Goal: Use online tool/utility: Utilize a website feature to perform a specific function

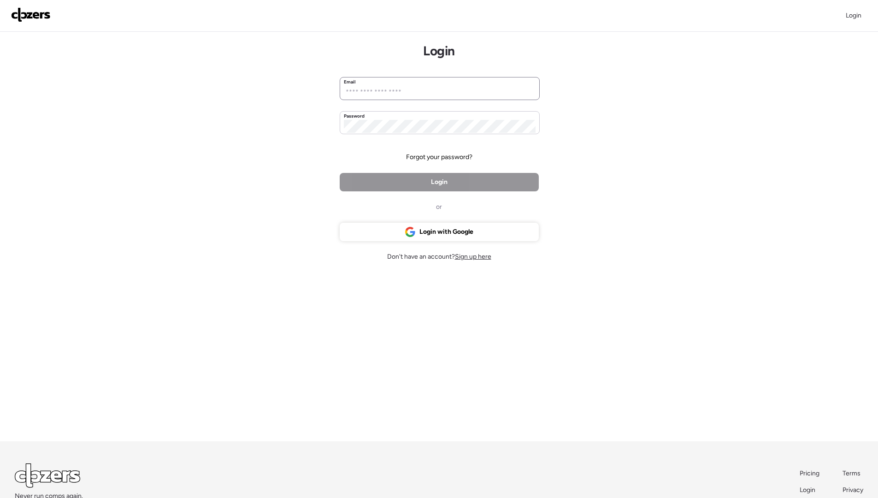
click at [426, 81] on div "Email" at bounding box center [440, 81] width 192 height 7
click at [420, 87] on input "email" at bounding box center [440, 92] width 192 height 13
click at [292, 142] on div "Login Login Email Password Forgot your password? Login or Login with Google Don…" at bounding box center [439, 277] width 878 height 555
click at [293, 110] on div "Login Login Email Password Forgot your password? Login or Login with Google Don…" at bounding box center [439, 277] width 878 height 555
click at [305, 90] on div "Login Login Email Password Forgot your password? Login or Login with Google Don…" at bounding box center [439, 277] width 878 height 555
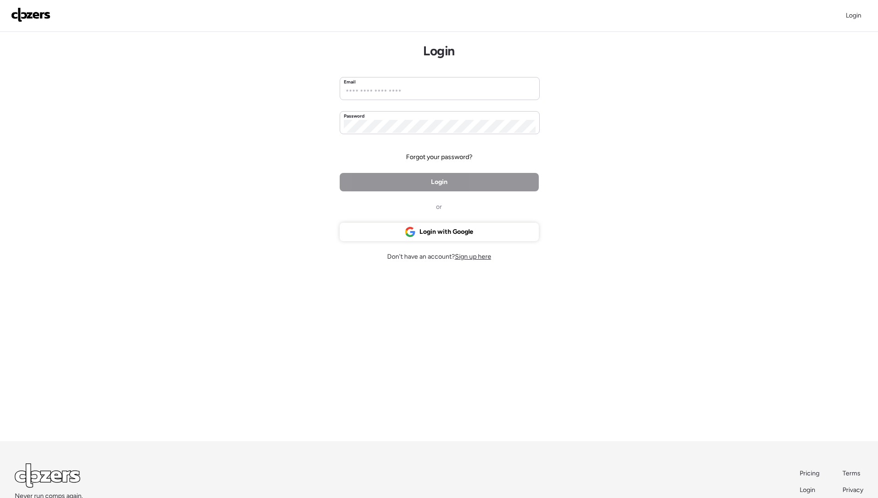
click at [282, 97] on div "Login Login Email Password Forgot your password? Login or Login with Google Don…" at bounding box center [439, 277] width 878 height 555
click at [394, 95] on input "email" at bounding box center [440, 92] width 192 height 13
click at [409, 224] on div "Login with Google" at bounding box center [439, 232] width 199 height 18
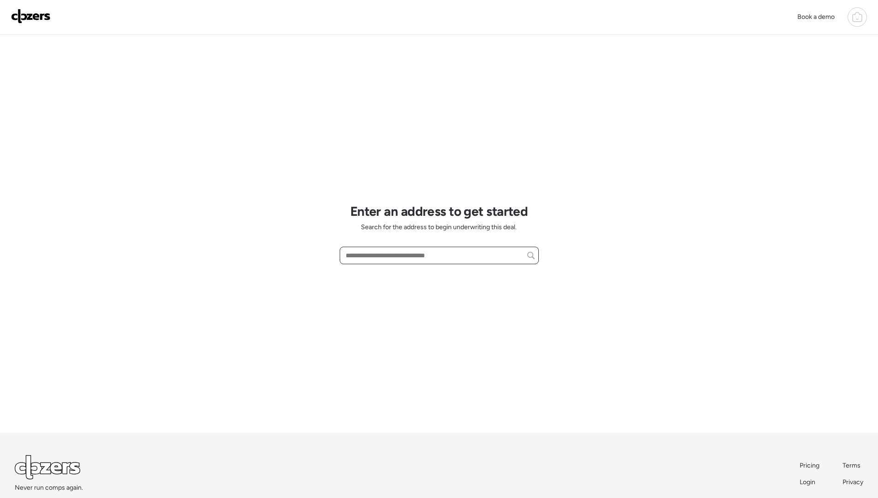
click at [374, 249] on input "text" at bounding box center [439, 255] width 191 height 13
click at [413, 252] on input "text" at bounding box center [439, 255] width 191 height 13
click at [374, 253] on input "text" at bounding box center [439, 255] width 191 height 13
paste input "**********"
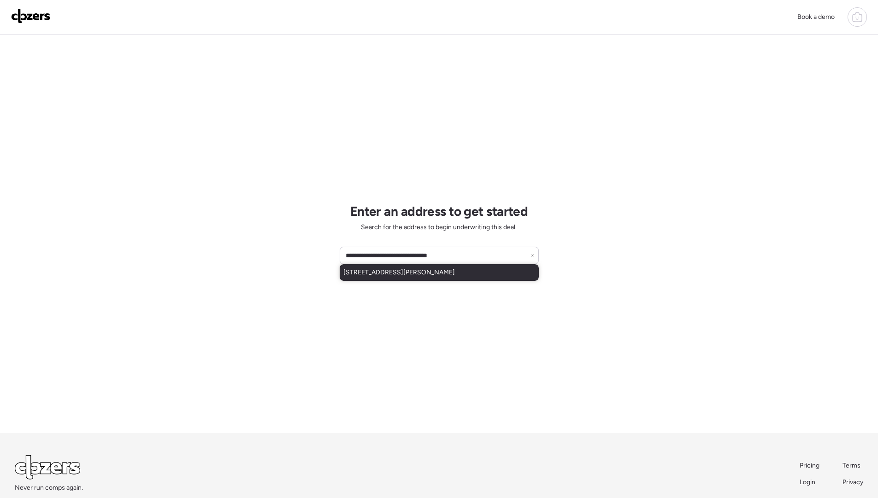
click at [488, 266] on div "1508 E Hatcher Rd, Phoenix, AZ, 85020" at bounding box center [439, 272] width 199 height 17
type input "**********"
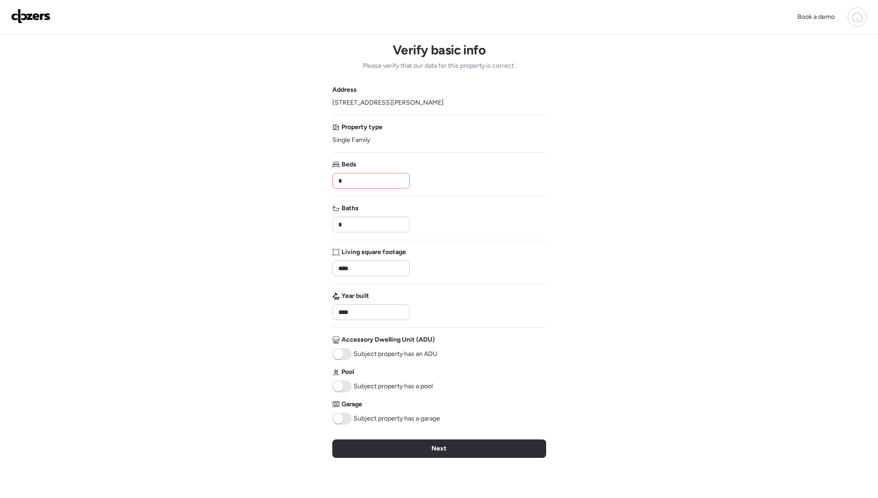
click at [360, 185] on input "*" at bounding box center [371, 180] width 69 height 13
type input "*"
click at [287, 157] on div "Book a demo Verify basic info Please verify that our data for this property is …" at bounding box center [439, 313] width 878 height 627
click at [390, 274] on input "****" at bounding box center [371, 268] width 69 height 13
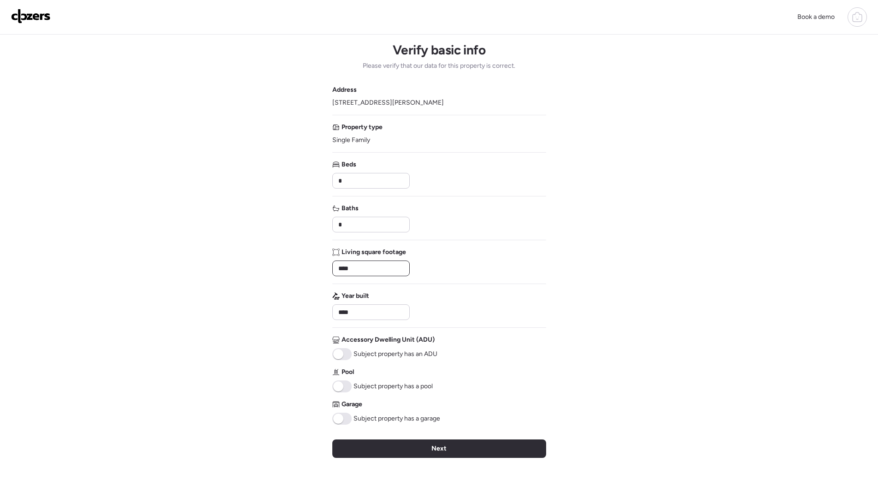
type input "****"
click at [323, 284] on div "Book a demo Verify basic info Please verify that our data for this property is …" at bounding box center [439, 313] width 878 height 627
click at [456, 449] on div "Next" at bounding box center [439, 448] width 214 height 18
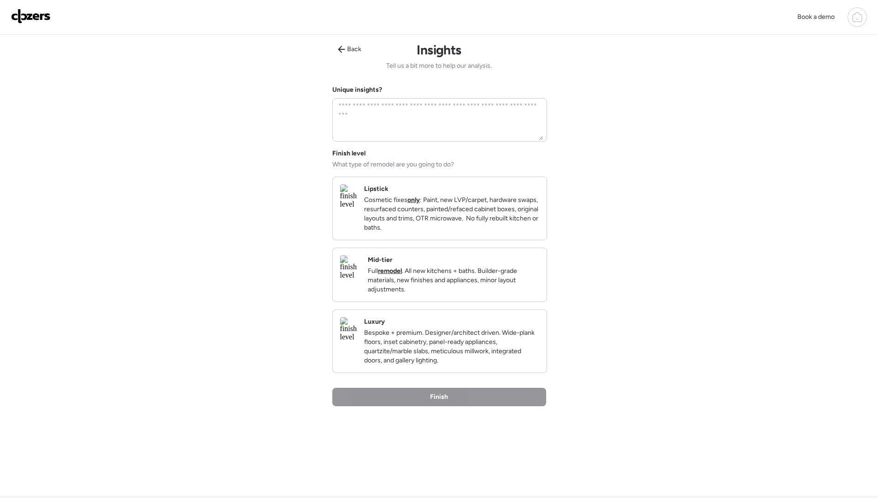
click at [354, 208] on img at bounding box center [348, 196] width 17 height 24
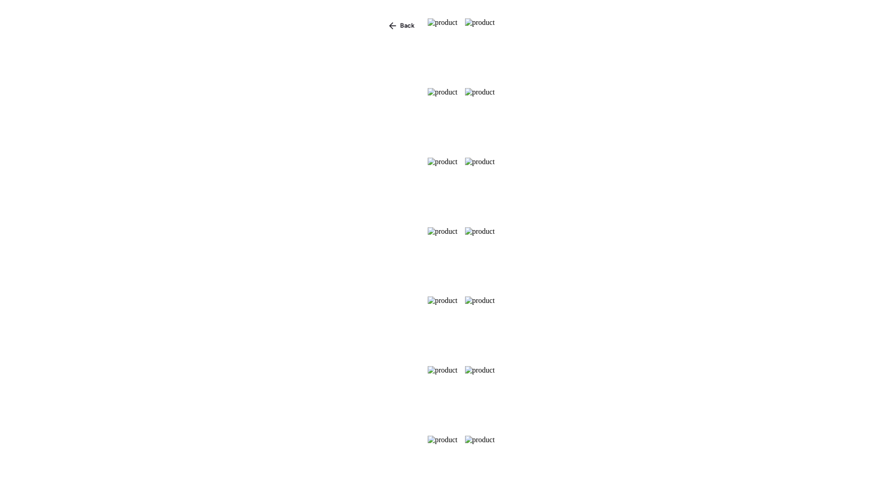
scroll to position [36, 0]
click at [248, 18] on div "Back" at bounding box center [439, 265] width 878 height 531
click at [384, 20] on div "Back" at bounding box center [402, 25] width 37 height 15
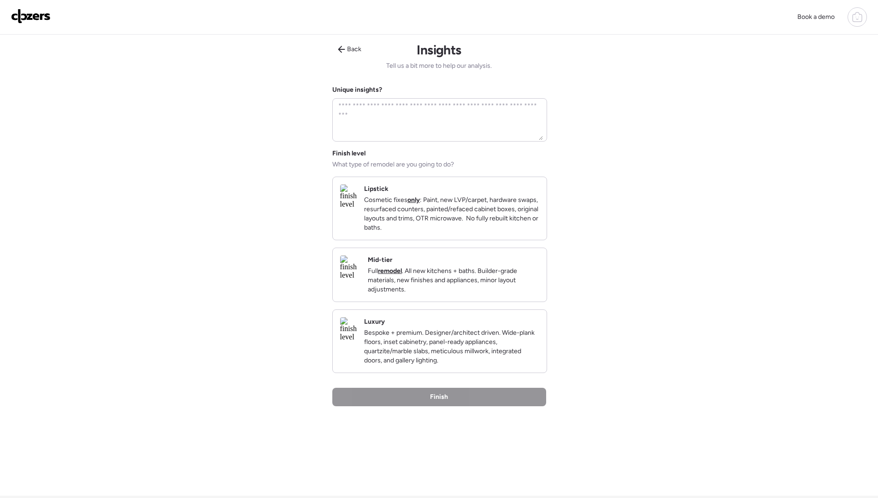
click at [357, 341] on img at bounding box center [348, 329] width 17 height 24
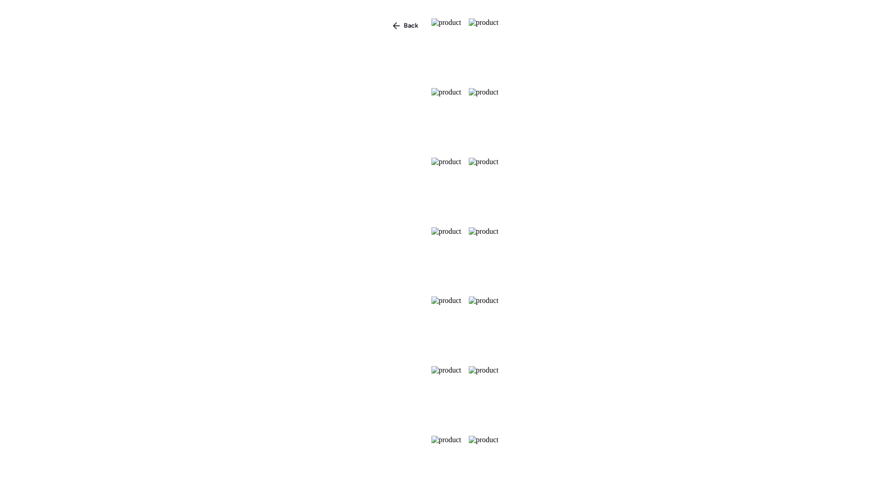
scroll to position [273, 0]
click at [384, 22] on div "Back" at bounding box center [402, 25] width 37 height 15
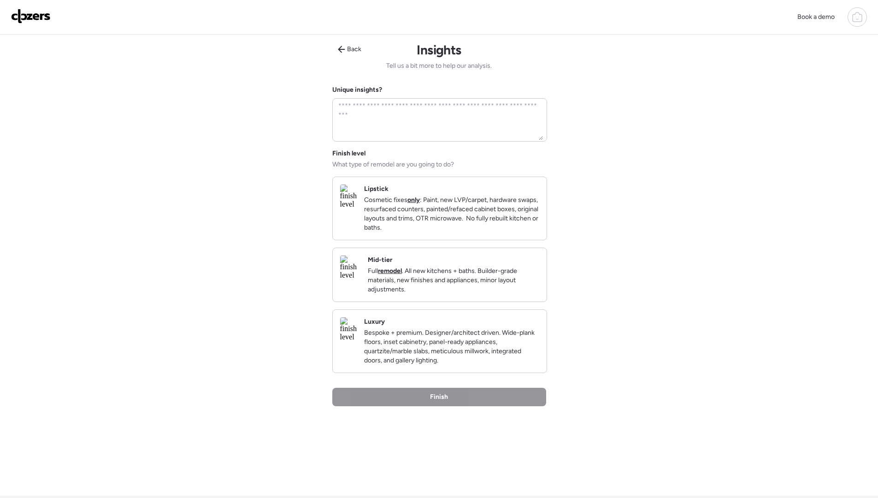
click at [481, 361] on p "Bespoke + premium. Designer/architect driven. Wide-plank floors, inset cabinetr…" at bounding box center [451, 346] width 175 height 37
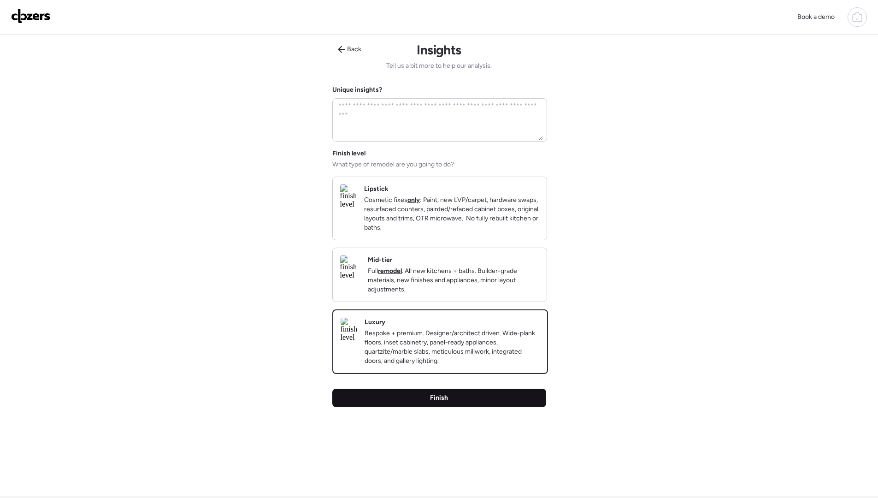
click at [482, 407] on div "Finish" at bounding box center [439, 398] width 214 height 18
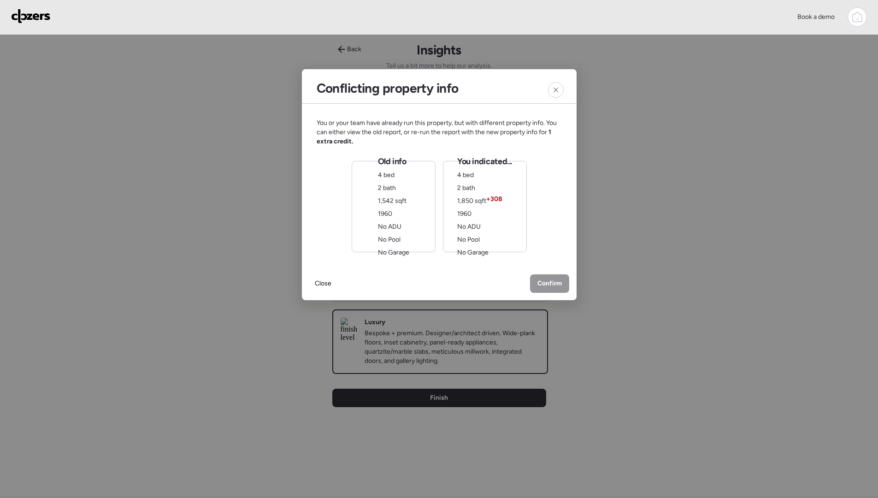
click at [403, 197] on span "1,542 sqft" at bounding box center [392, 201] width 29 height 8
click at [461, 224] on span "No ADU" at bounding box center [470, 227] width 24 height 8
click at [560, 284] on span "Confirm" at bounding box center [550, 284] width 24 height 9
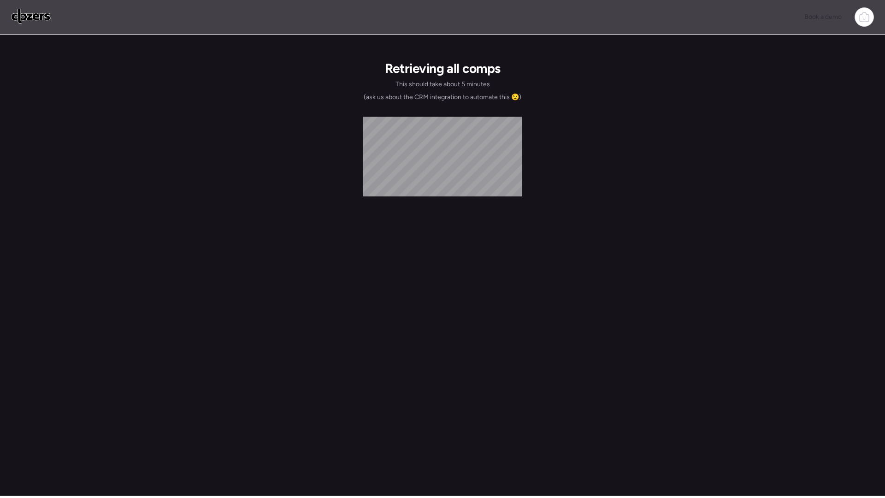
click at [456, 321] on div "Retrieving all comps This should take about 5 minutes (ask us about the CRM int…" at bounding box center [443, 265] width 214 height 461
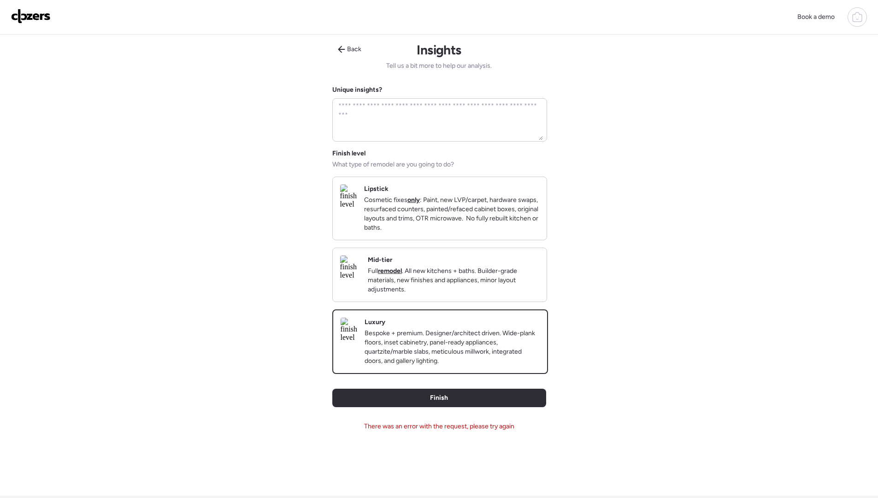
click at [445, 294] on p "Full remodel . All new kitchens + baths. Builder-grade materials, new finishes …" at bounding box center [454, 281] width 172 height 28
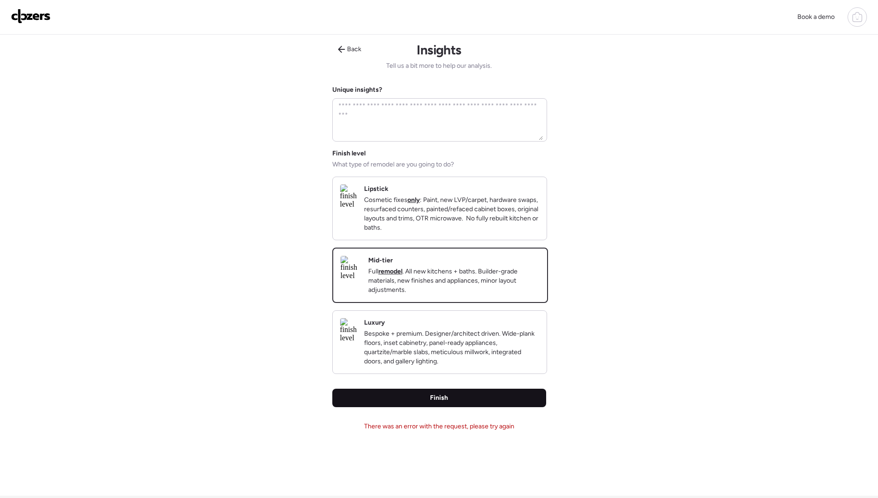
click at [450, 407] on div "Finish" at bounding box center [439, 398] width 214 height 18
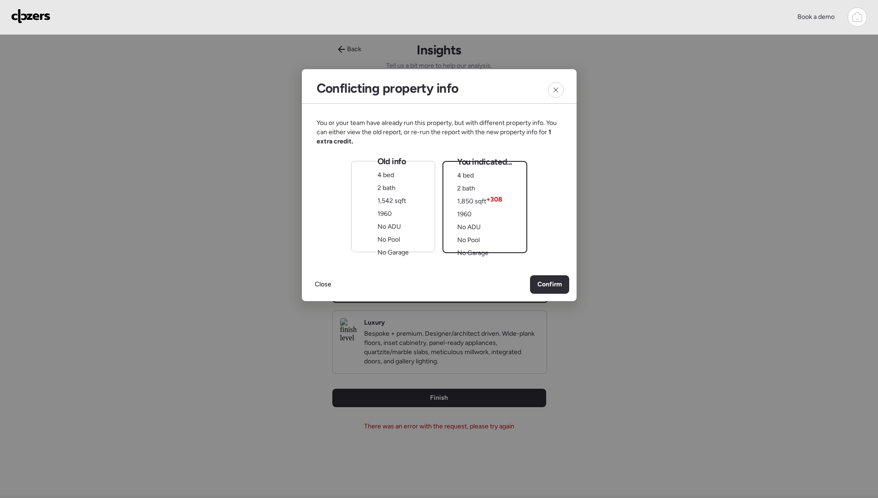
click at [478, 190] on div "You indicated... 4 bed 2 bath 1,850 sqft + 308 1960 No ADU No Pool No Garage" at bounding box center [484, 206] width 55 height 101
click at [555, 280] on span "Confirm" at bounding box center [550, 284] width 24 height 9
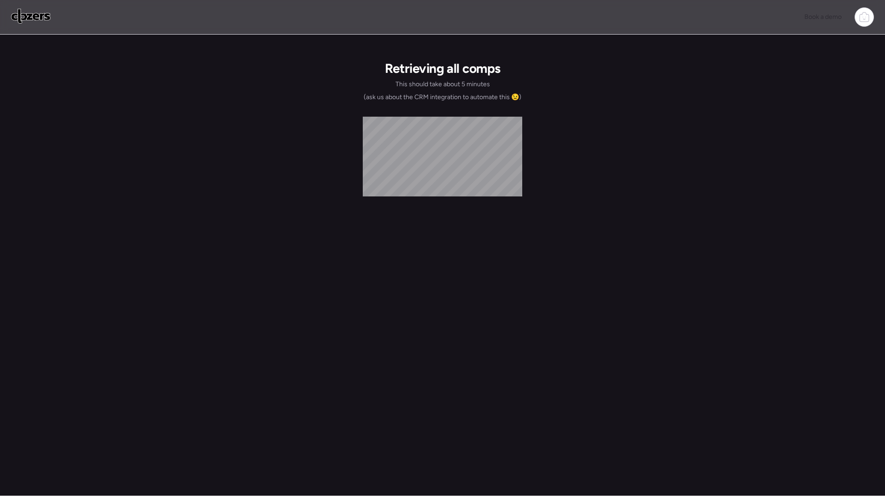
click at [121, 374] on div "Book a demo Retrieving all comps This should take about 5 minutes (ask us about…" at bounding box center [442, 248] width 885 height 496
click at [302, 252] on div "Book a demo Retrieving all comps This should take about 5 minutes (ask us about…" at bounding box center [442, 248] width 885 height 496
click at [525, 219] on div "Retrieving all comps This should take about 5 minutes (ask us about the CRM int…" at bounding box center [443, 265] width 214 height 461
click at [452, 243] on div "Retrieving all comps This should take about 5 minutes (ask us about the CRM int…" at bounding box center [443, 265] width 214 height 461
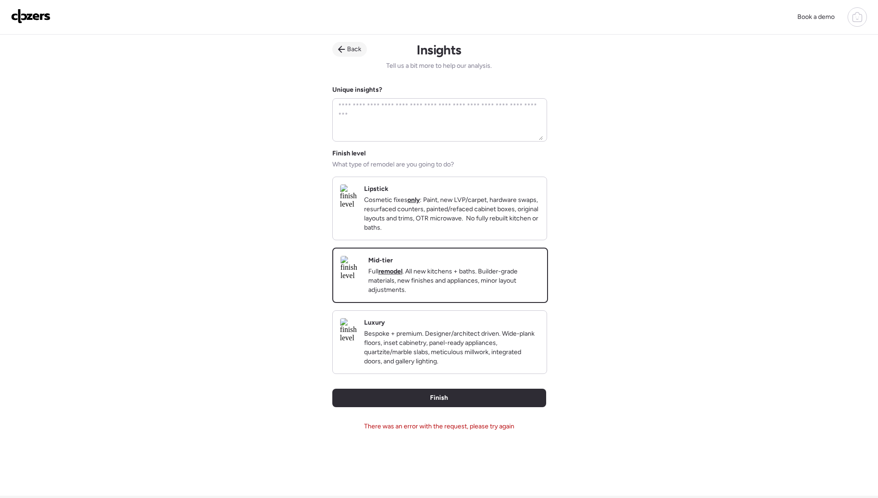
click at [348, 50] on span "Back" at bounding box center [354, 49] width 14 height 9
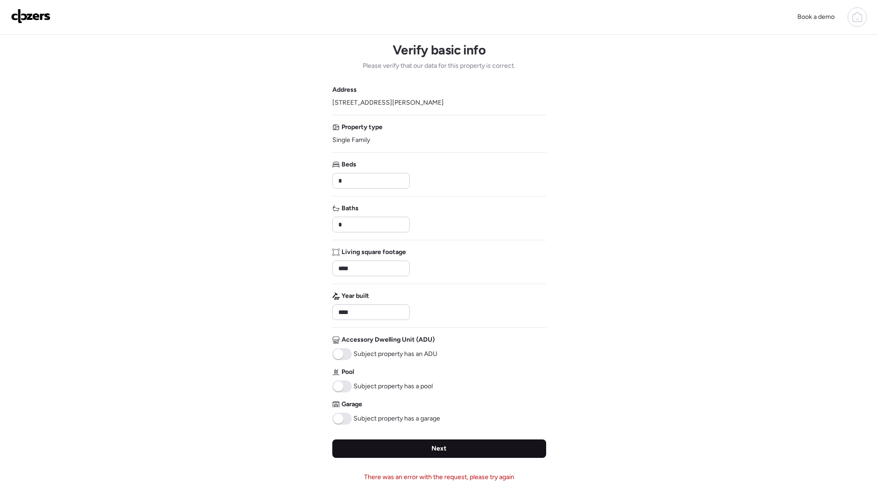
click at [392, 445] on div "Next" at bounding box center [439, 448] width 214 height 18
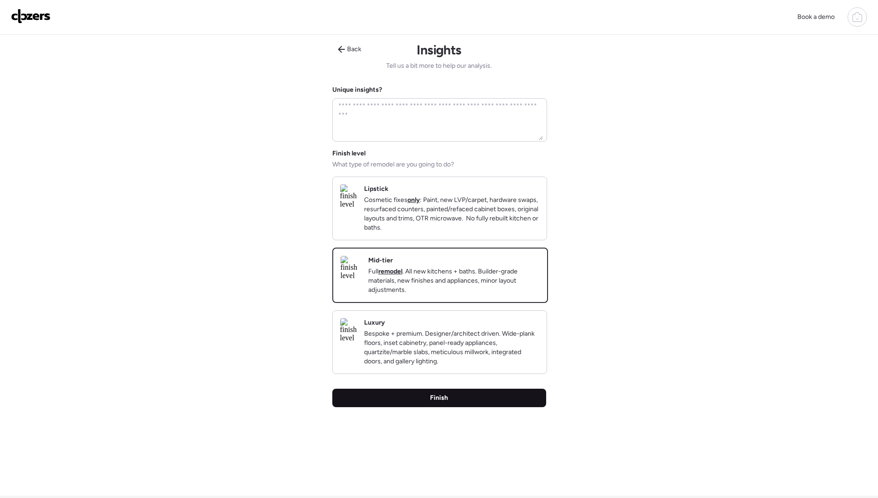
click at [395, 407] on div "Finish" at bounding box center [439, 398] width 214 height 18
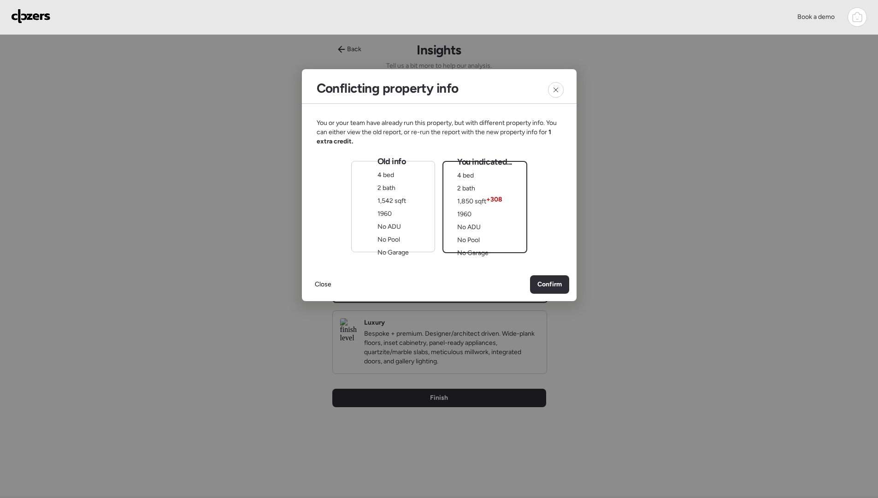
click at [414, 189] on div "Old info 4 bed 2 bath 1,542 sqft 1960 No ADU No Pool No Garage" at bounding box center [393, 206] width 84 height 91
click at [561, 283] on span "Confirm" at bounding box center [550, 284] width 24 height 9
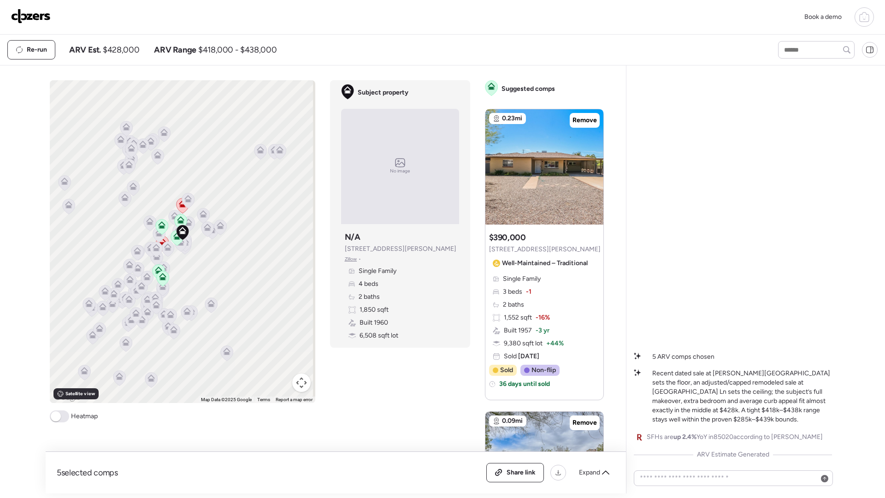
click at [1, 276] on div "Book a demo Kept comps All (5) ARV (5) As-is (0) Novation (0) 0.23mi Remove $39…" at bounding box center [442, 246] width 885 height 493
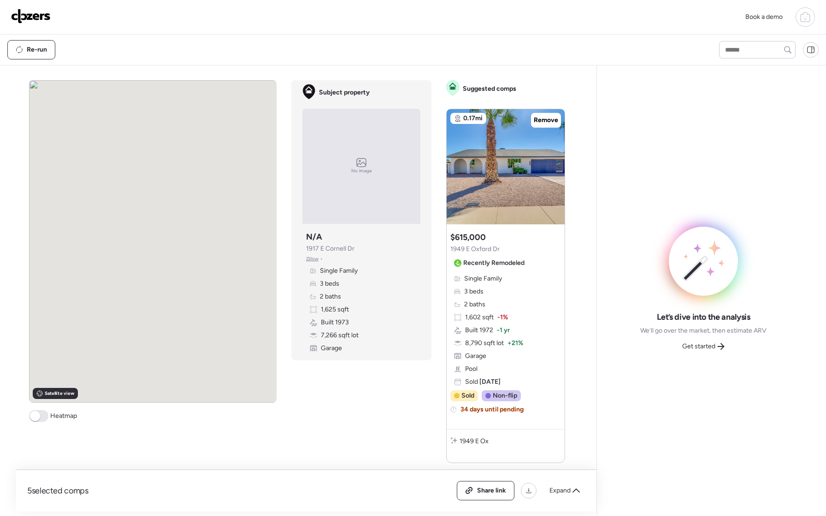
click at [760, 96] on div "Let’s dive into the analysis We’ll go over the market, then estimate ARV Get st…" at bounding box center [704, 290] width 198 height 435
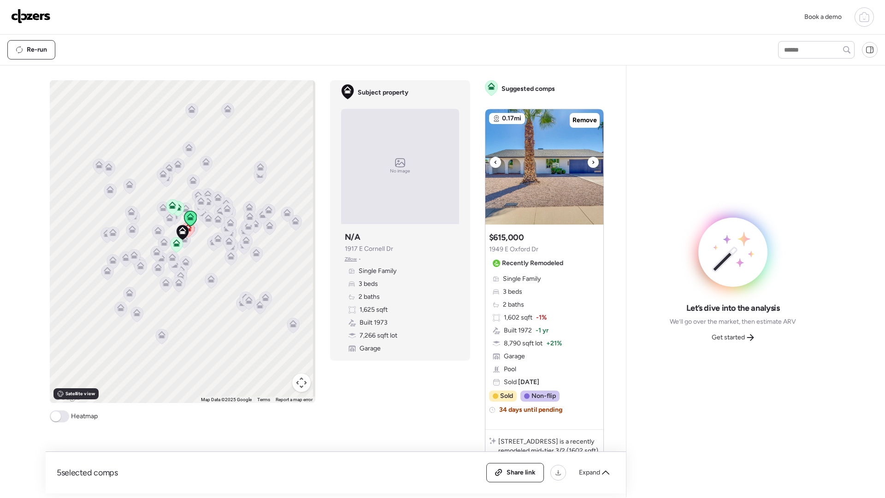
click at [592, 162] on icon at bounding box center [594, 162] width 4 height 11
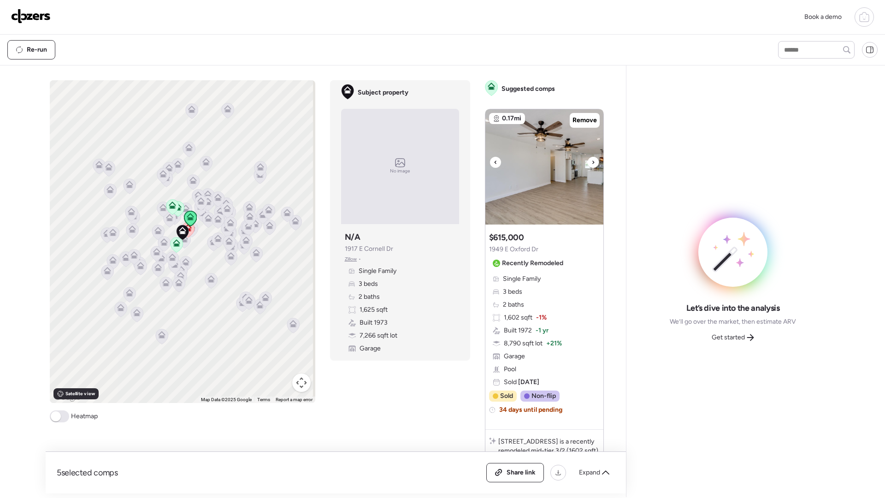
click at [592, 162] on icon at bounding box center [594, 162] width 4 height 11
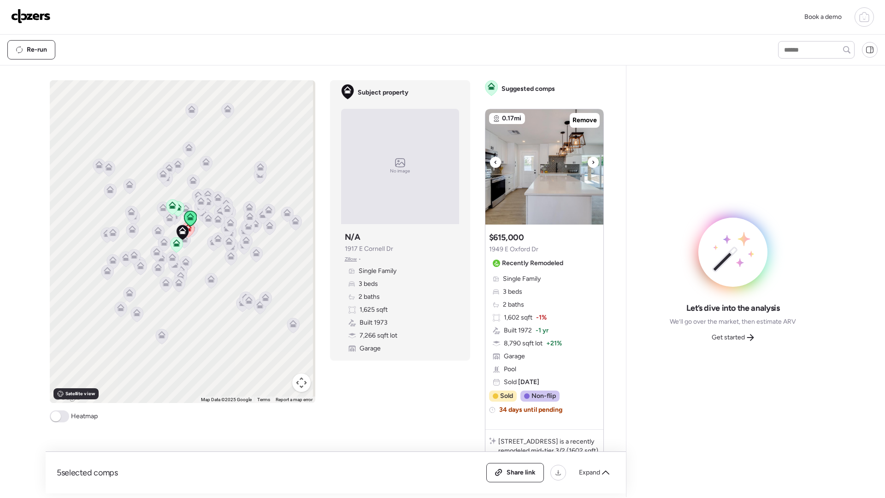
click at [592, 162] on icon at bounding box center [594, 162] width 4 height 11
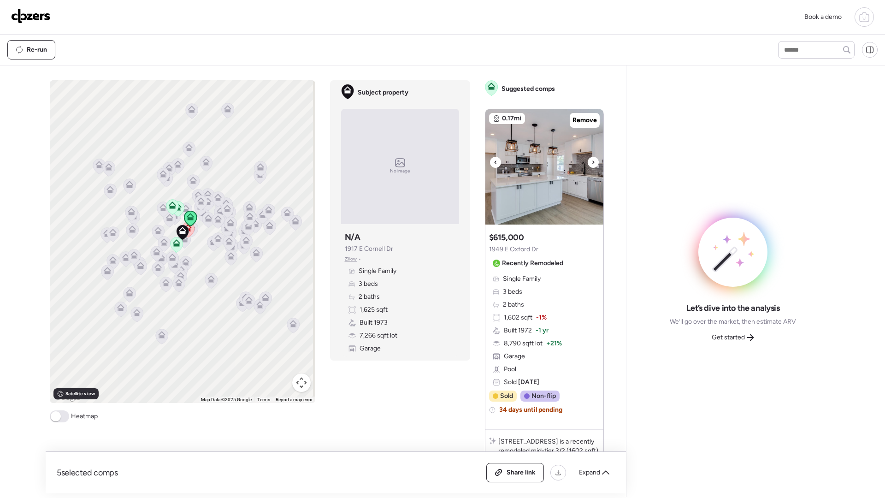
click at [592, 162] on icon at bounding box center [594, 162] width 4 height 11
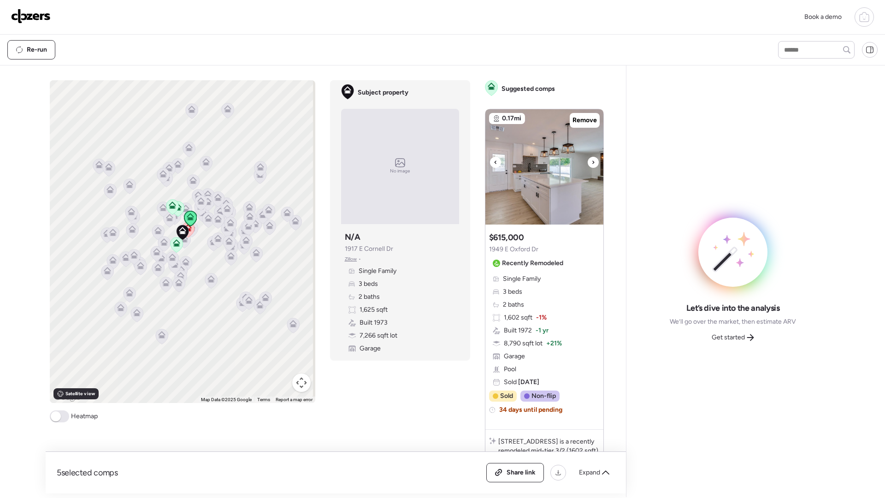
click at [592, 162] on icon at bounding box center [594, 162] width 4 height 11
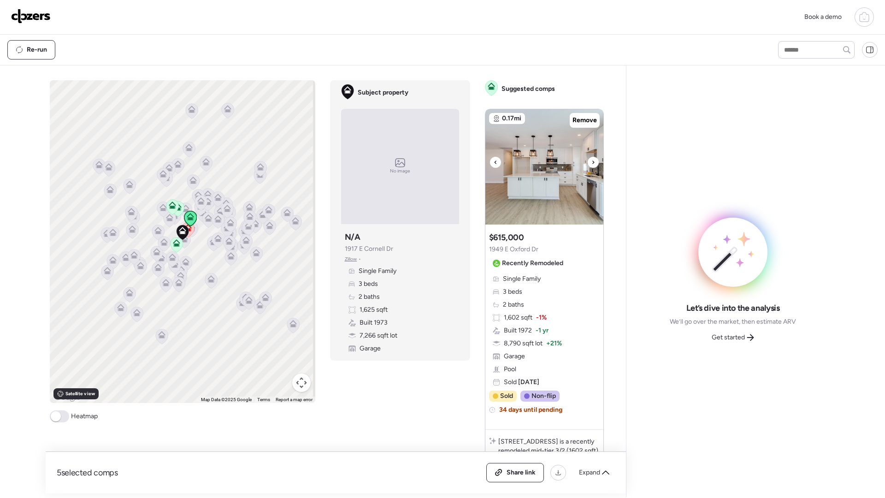
click at [592, 162] on icon at bounding box center [594, 162] width 4 height 11
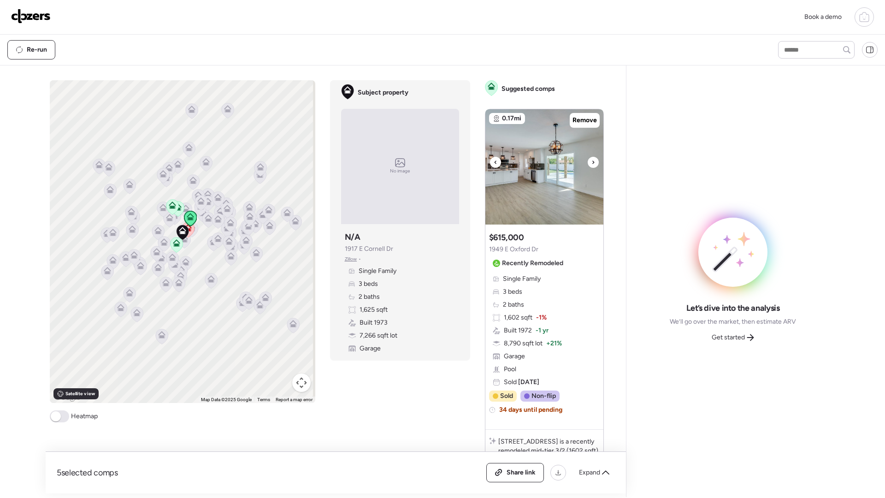
click at [592, 159] on icon at bounding box center [594, 162] width 4 height 11
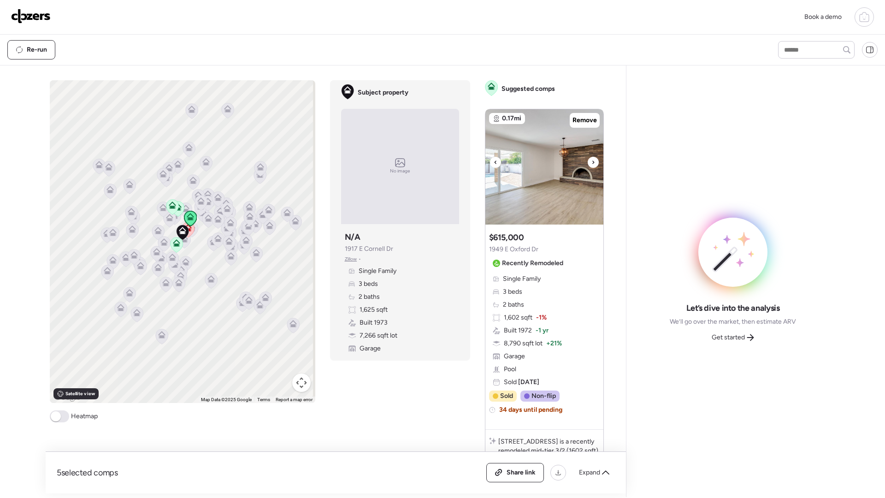
click at [592, 159] on icon at bounding box center [594, 162] width 4 height 11
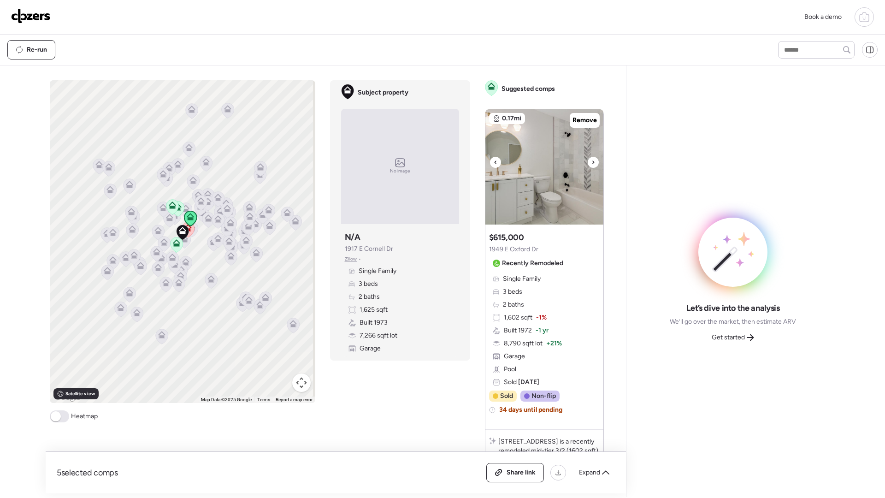
click at [592, 160] on icon at bounding box center [594, 162] width 4 height 11
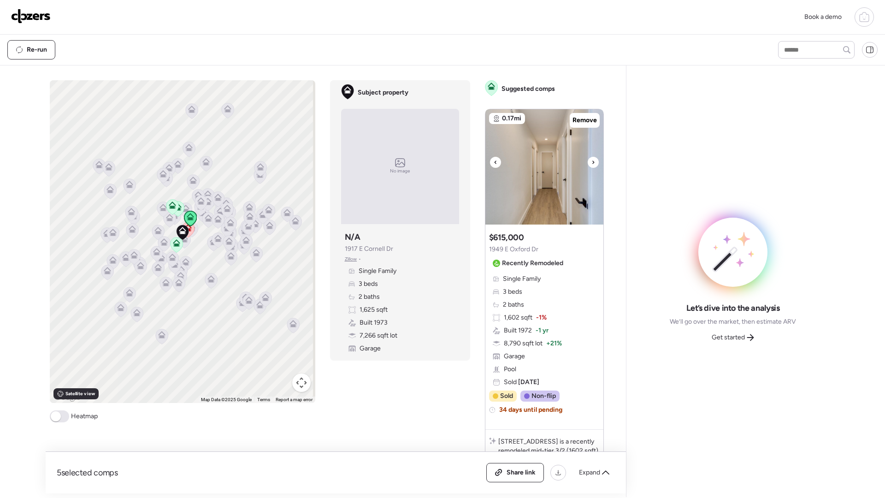
click at [592, 163] on icon at bounding box center [594, 162] width 4 height 11
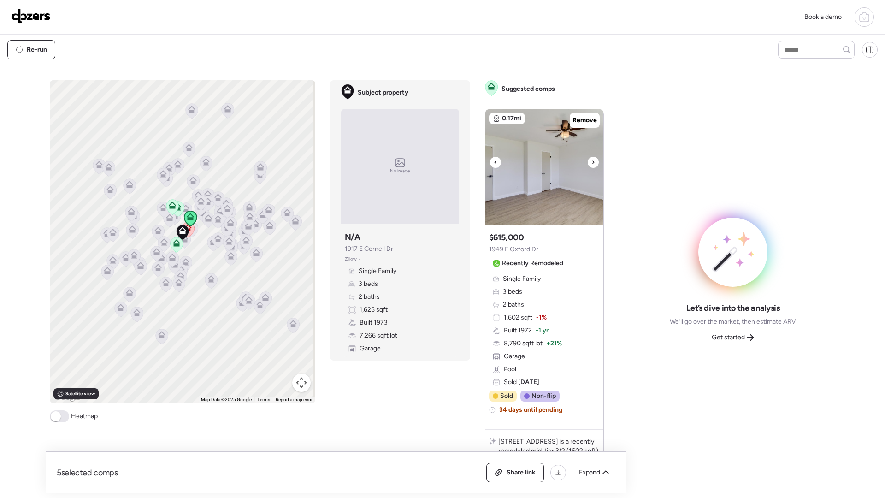
click at [592, 163] on icon at bounding box center [594, 162] width 4 height 11
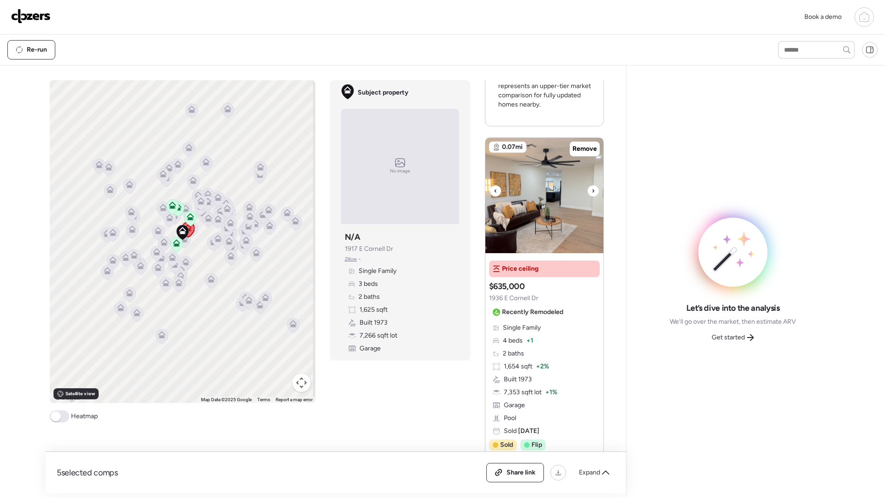
scroll to position [810, 0]
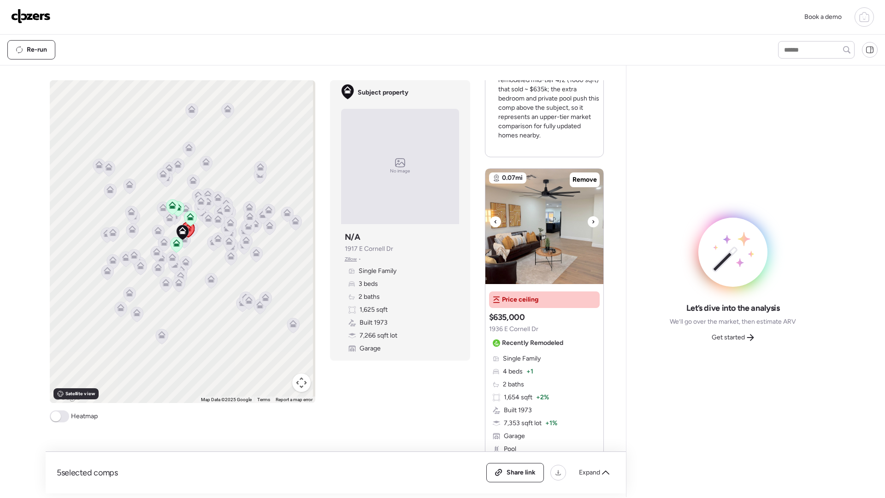
click at [544, 225] on img at bounding box center [545, 226] width 118 height 115
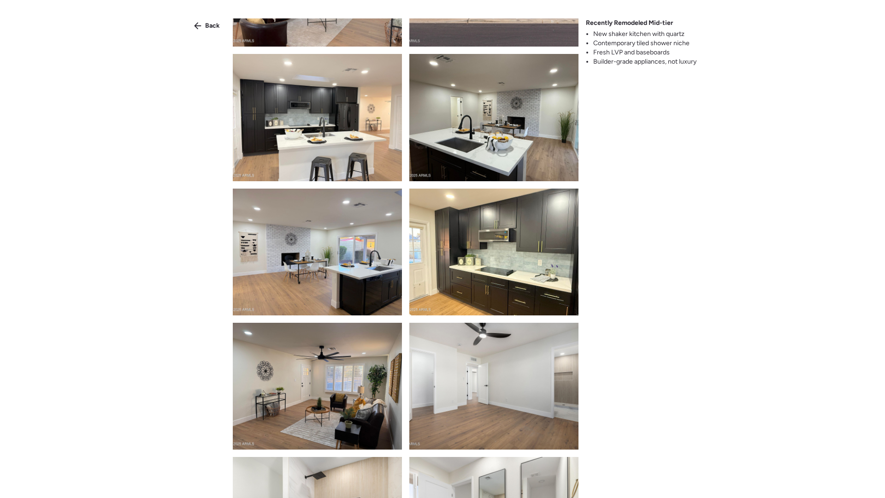
scroll to position [0, 0]
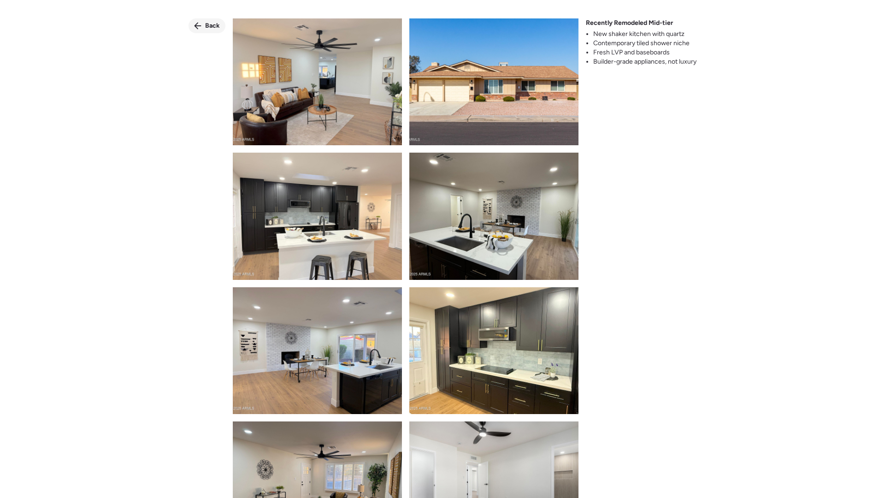
click at [201, 25] on icon at bounding box center [197, 25] width 7 height 7
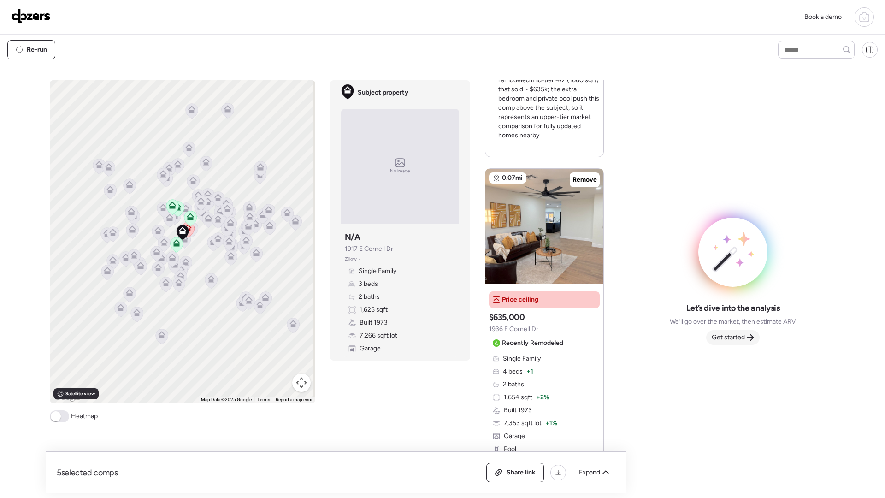
click at [723, 338] on span "Get started" at bounding box center [728, 337] width 33 height 9
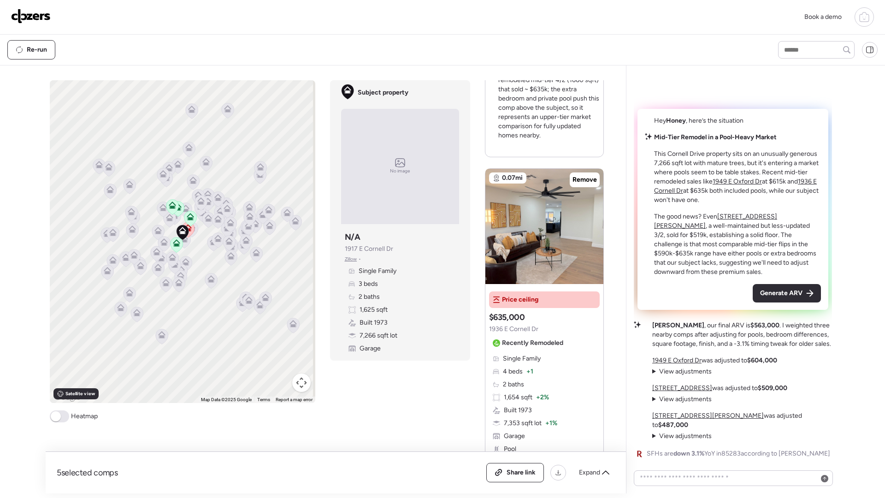
click at [691, 89] on div "Hey Honey , here’s the situation Mid-Tier Remodel in a Pool-Heavy Market This C…" at bounding box center [733, 266] width 198 height 386
click at [757, 226] on u "[STREET_ADDRESS][PERSON_NAME]" at bounding box center [715, 221] width 123 height 17
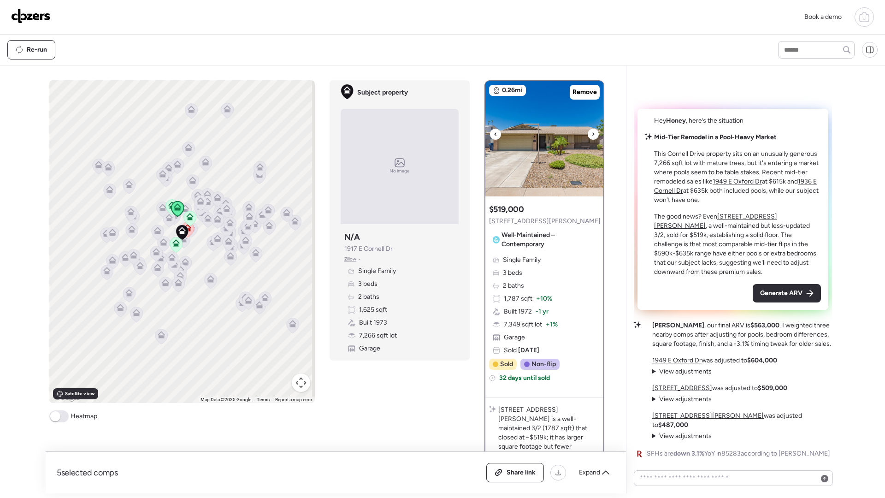
click at [592, 135] on icon at bounding box center [594, 134] width 4 height 11
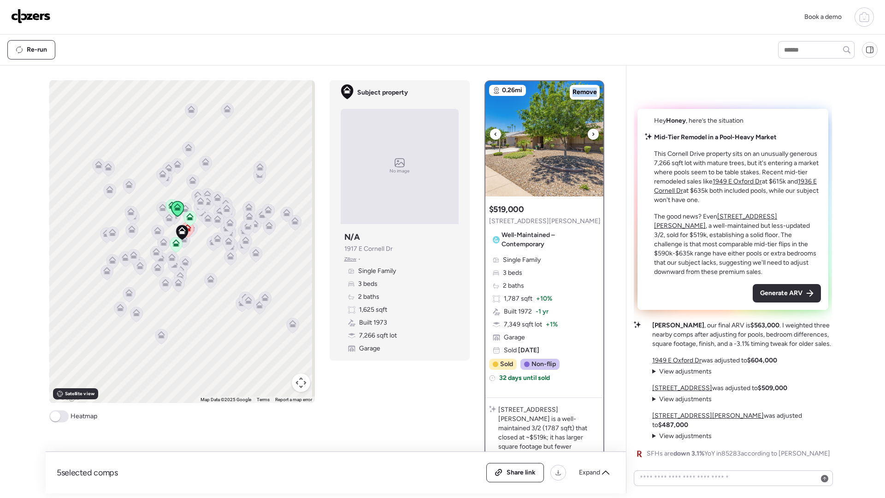
click at [592, 135] on icon at bounding box center [594, 134] width 4 height 11
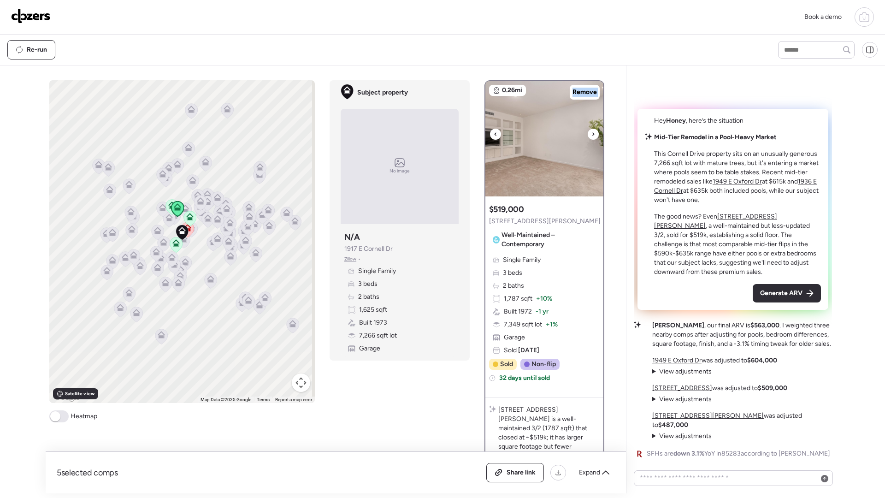
click at [592, 135] on icon at bounding box center [594, 134] width 4 height 11
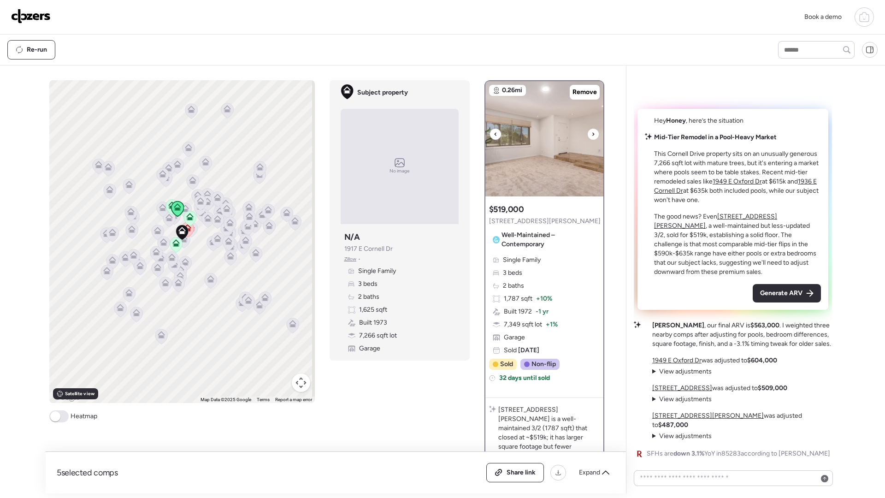
click at [592, 135] on icon at bounding box center [594, 134] width 4 height 11
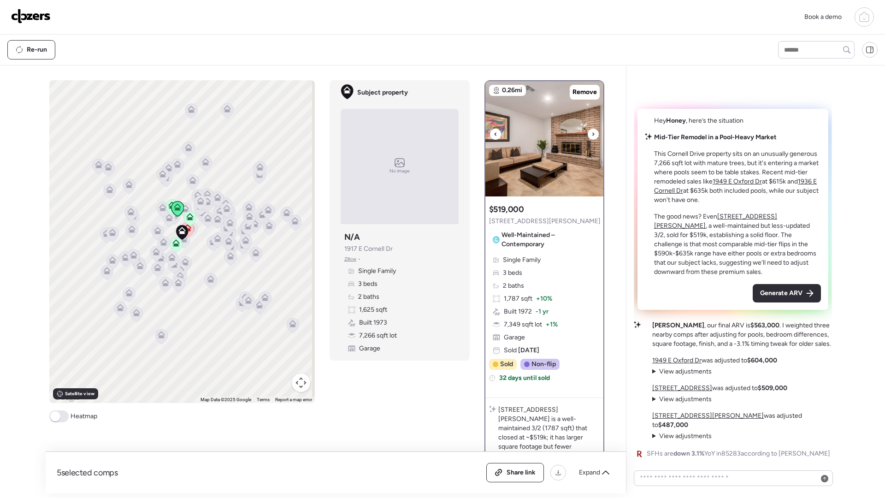
click at [592, 135] on icon at bounding box center [594, 134] width 4 height 11
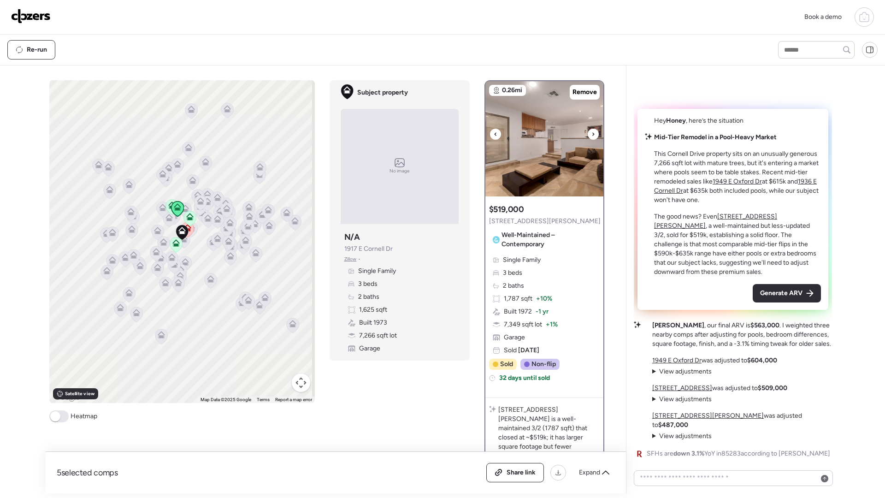
click at [592, 135] on icon at bounding box center [594, 134] width 4 height 11
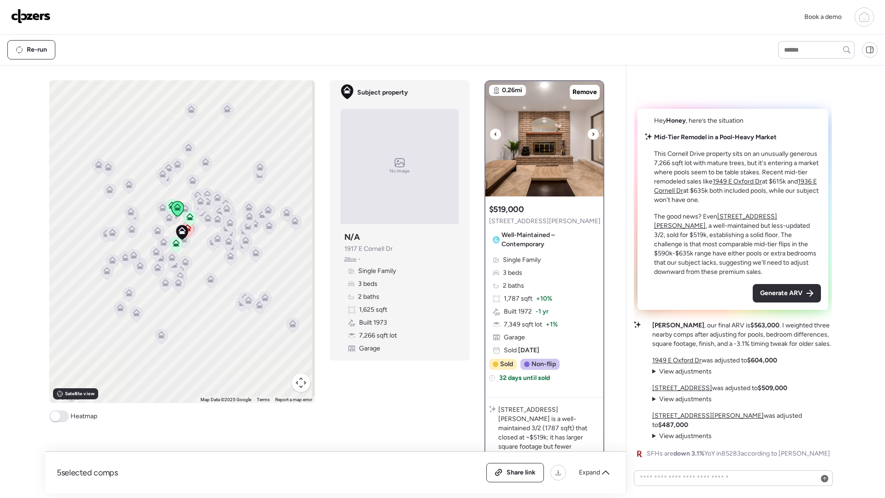
click at [592, 135] on icon at bounding box center [594, 134] width 4 height 11
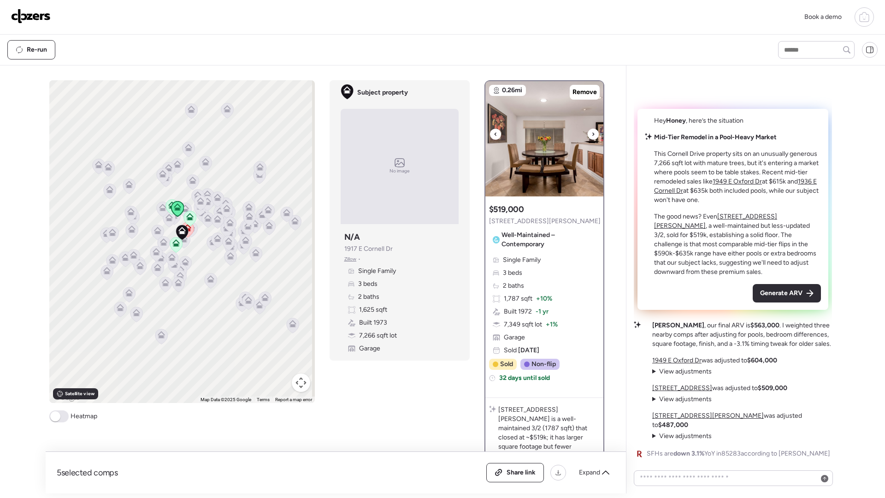
click at [592, 135] on icon at bounding box center [594, 134] width 4 height 11
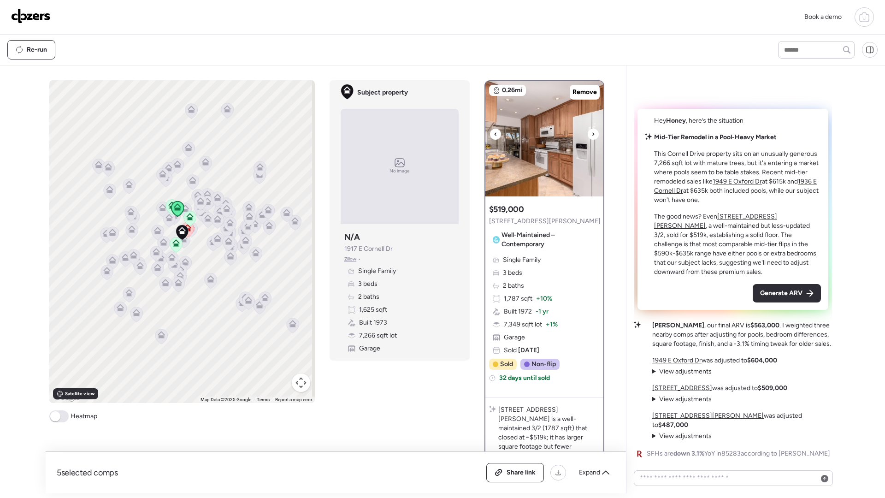
click at [592, 135] on icon at bounding box center [594, 134] width 4 height 11
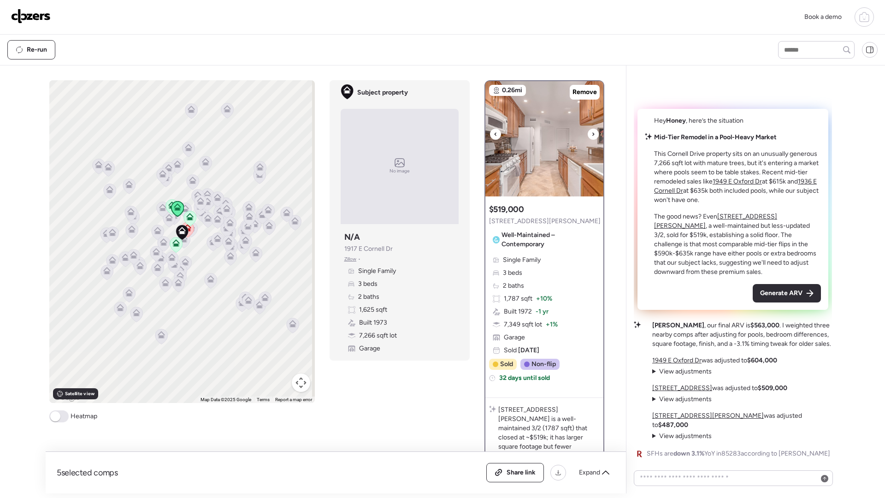
click at [592, 135] on icon at bounding box center [594, 134] width 4 height 11
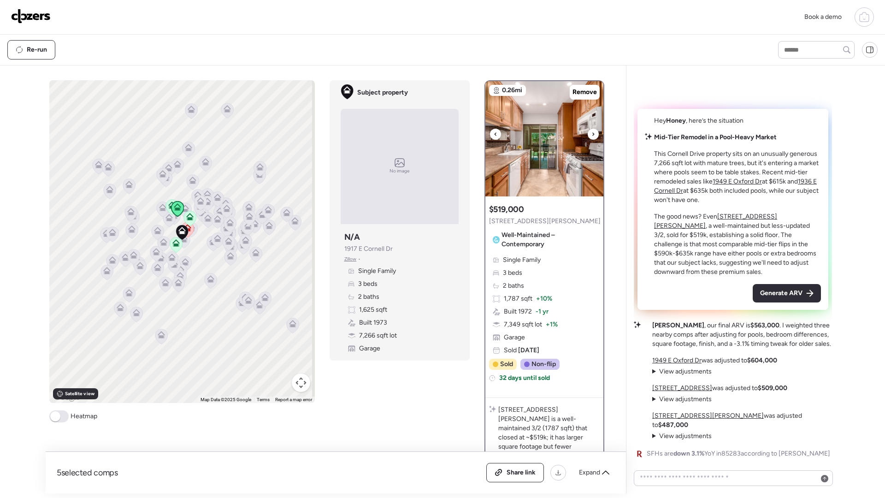
click at [592, 135] on icon at bounding box center [594, 134] width 4 height 11
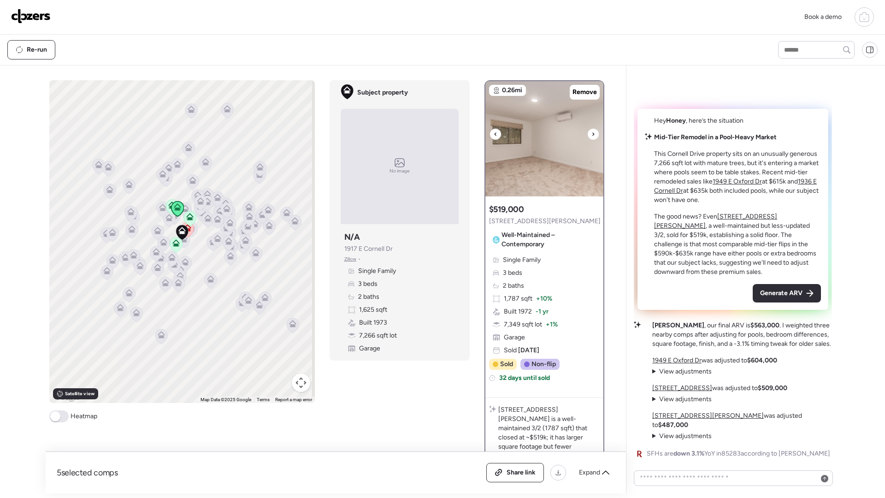
click at [592, 135] on icon at bounding box center [594, 134] width 4 height 11
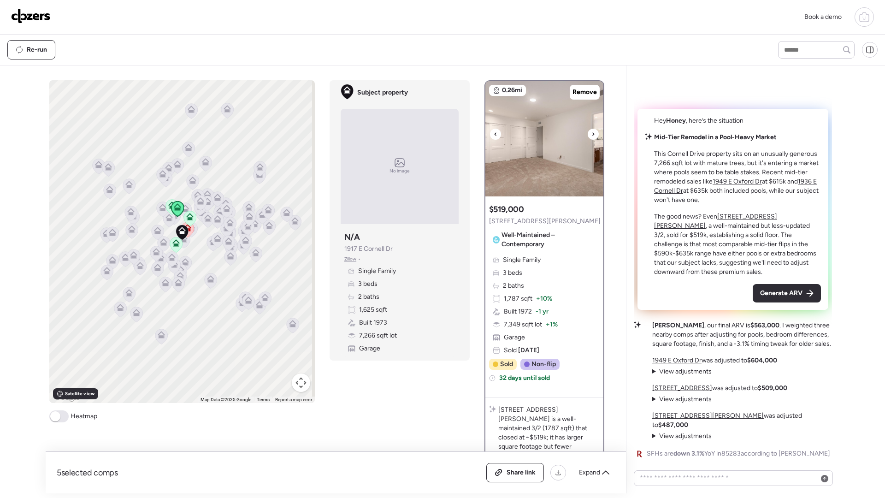
click at [592, 135] on icon at bounding box center [594, 134] width 4 height 11
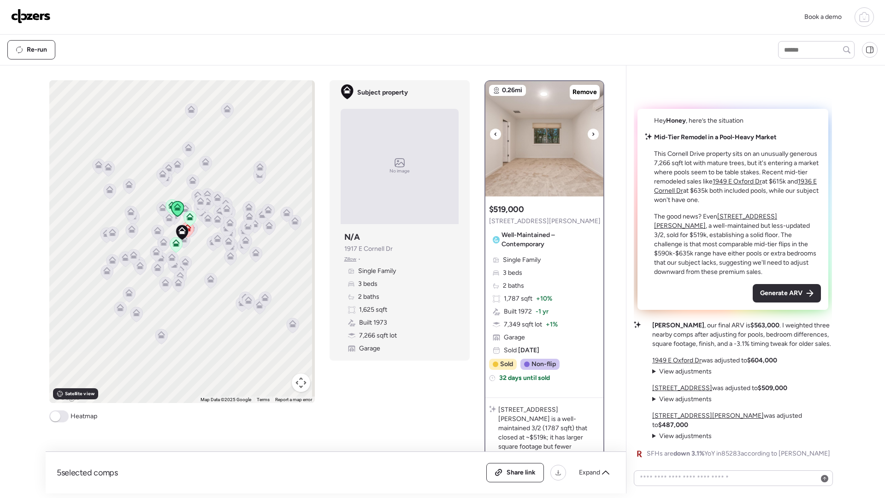
click at [592, 135] on icon at bounding box center [594, 134] width 4 height 11
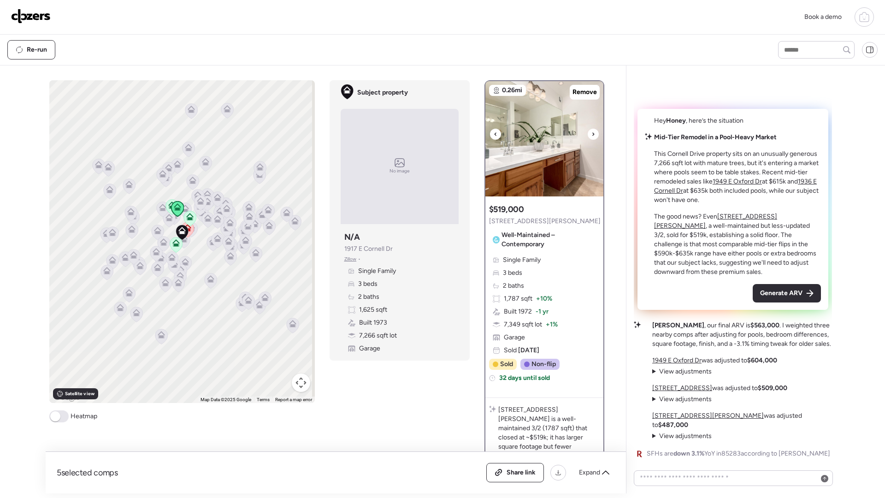
click at [592, 135] on icon at bounding box center [594, 134] width 4 height 11
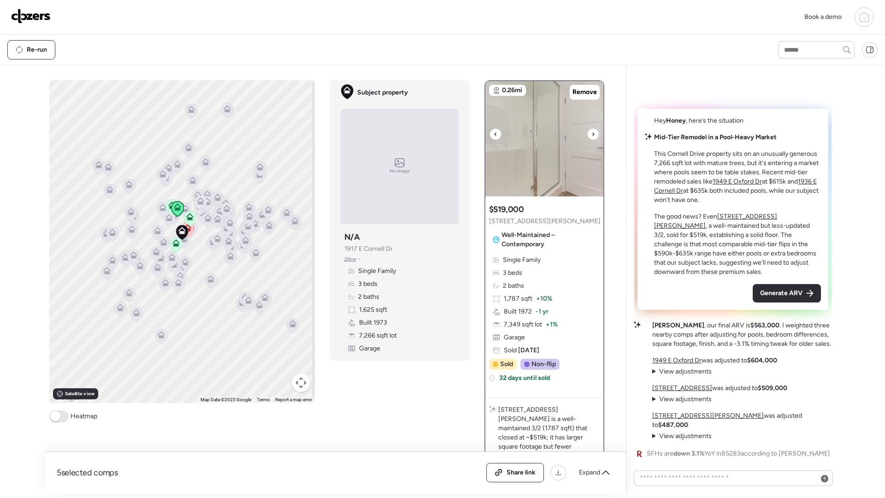
click at [592, 135] on icon at bounding box center [594, 134] width 4 height 11
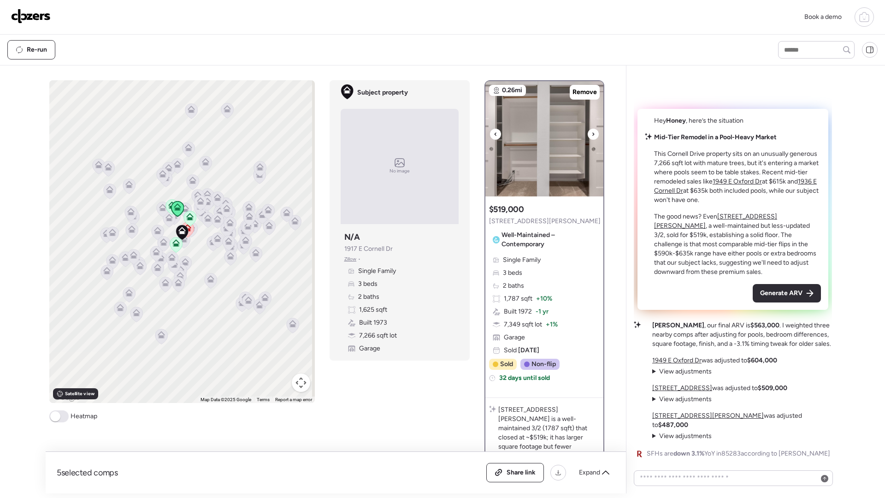
click at [592, 135] on icon at bounding box center [594, 134] width 4 height 11
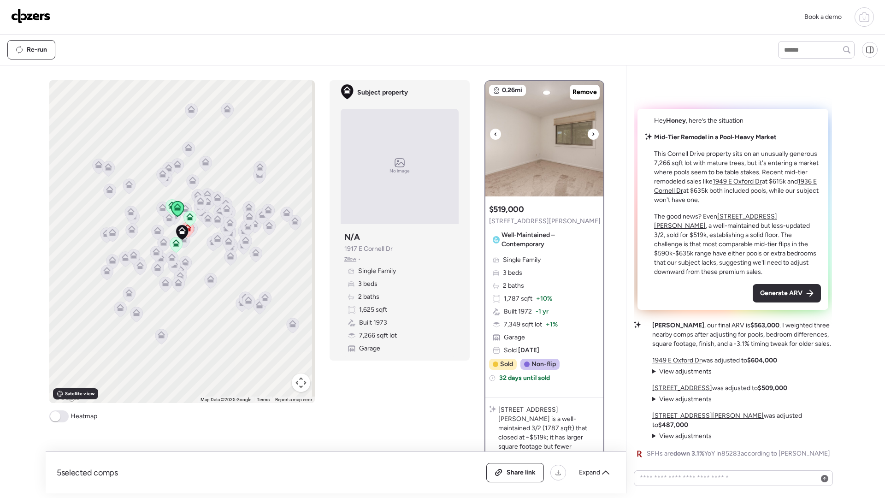
click at [592, 135] on icon at bounding box center [594, 134] width 4 height 11
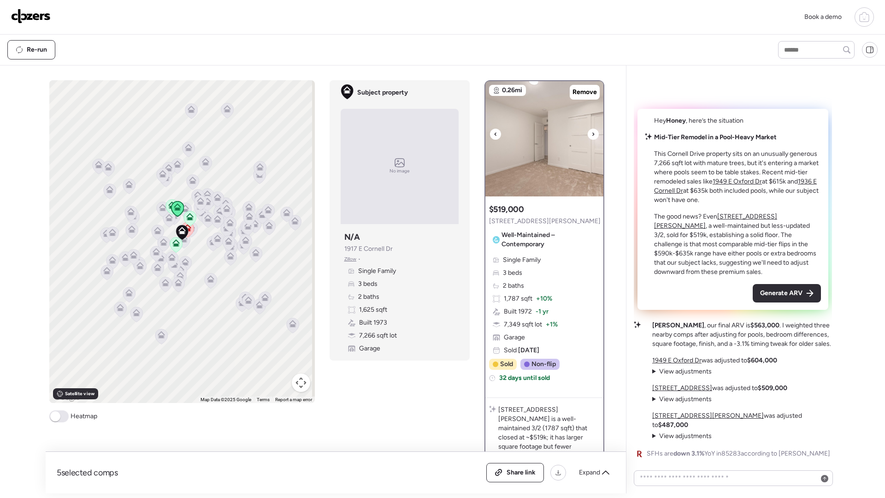
click at [592, 135] on icon at bounding box center [594, 134] width 4 height 11
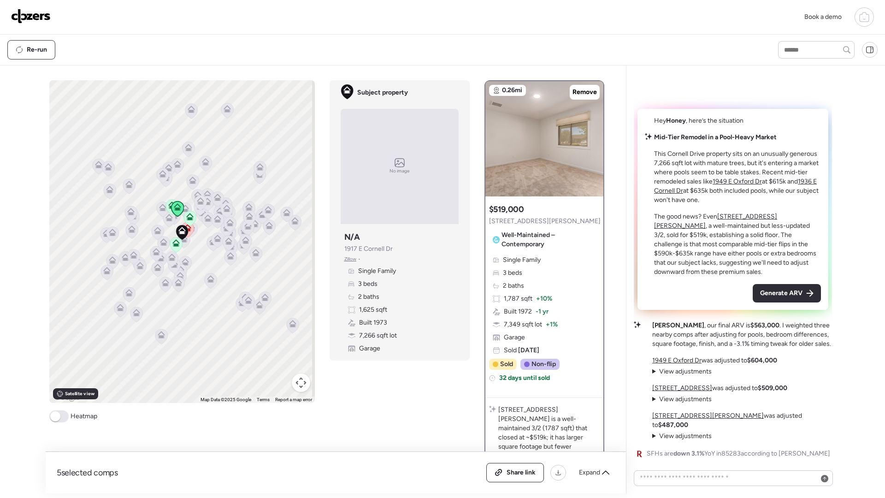
click at [756, 225] on u "[STREET_ADDRESS][PERSON_NAME]" at bounding box center [715, 221] width 123 height 17
click at [725, 185] on u "1949 E Oxford Dr" at bounding box center [737, 182] width 49 height 8
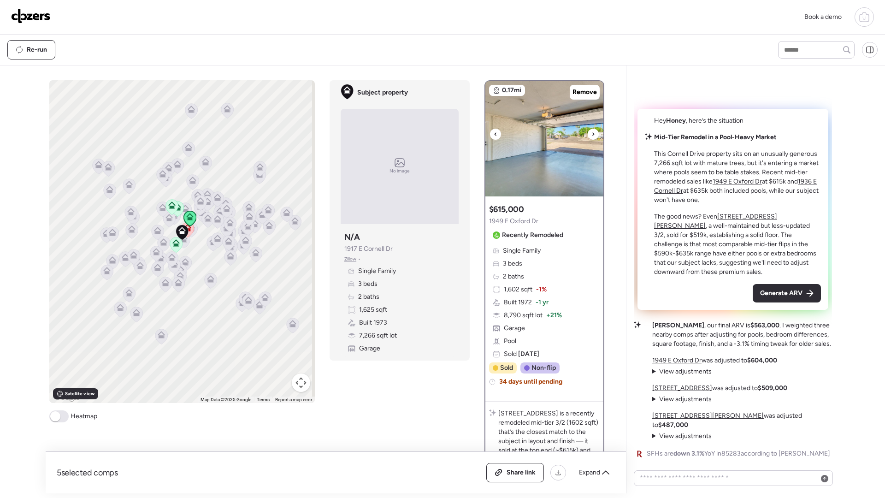
click at [592, 132] on icon at bounding box center [594, 134] width 4 height 11
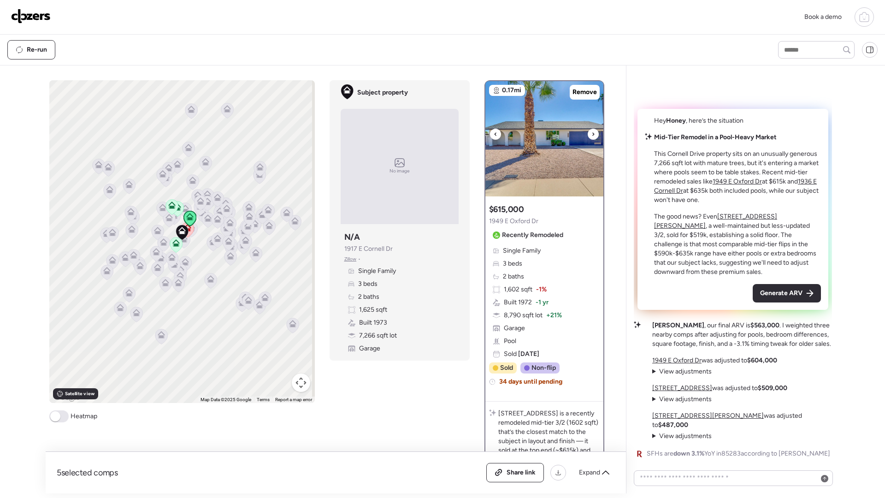
click at [592, 132] on icon at bounding box center [594, 134] width 4 height 11
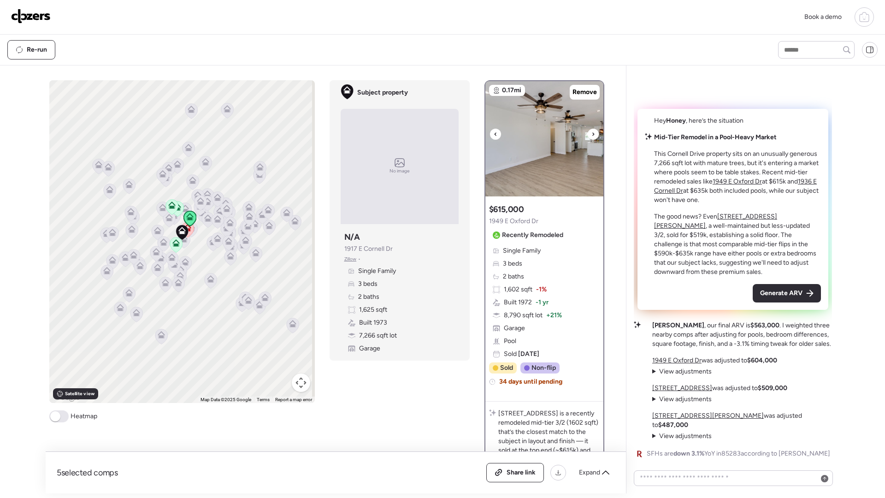
click at [592, 132] on icon at bounding box center [594, 134] width 4 height 11
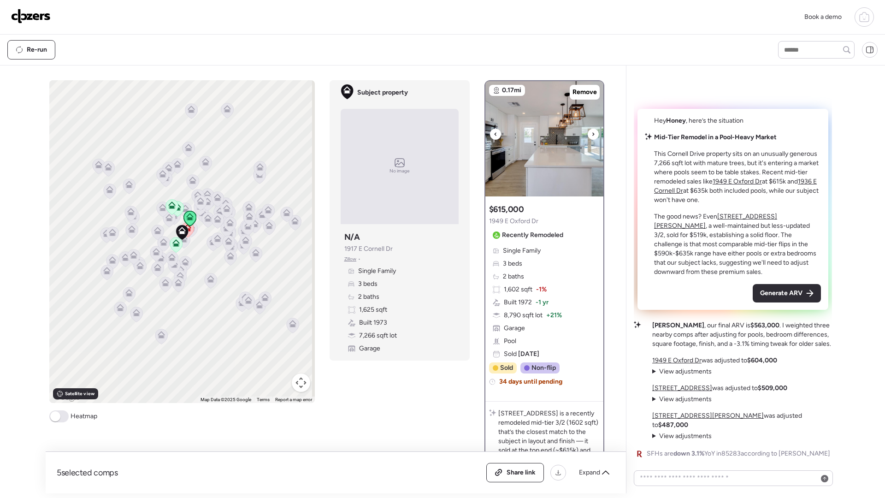
click at [592, 132] on icon at bounding box center [594, 134] width 4 height 11
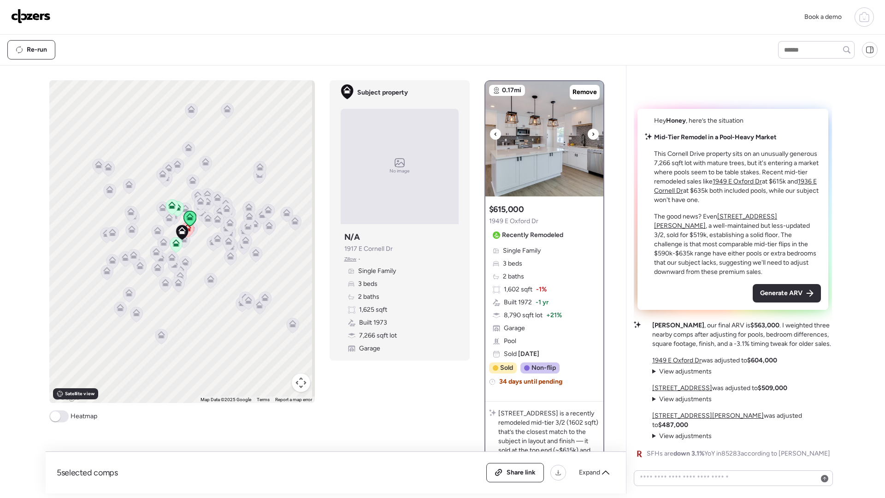
click at [592, 132] on icon at bounding box center [594, 134] width 4 height 11
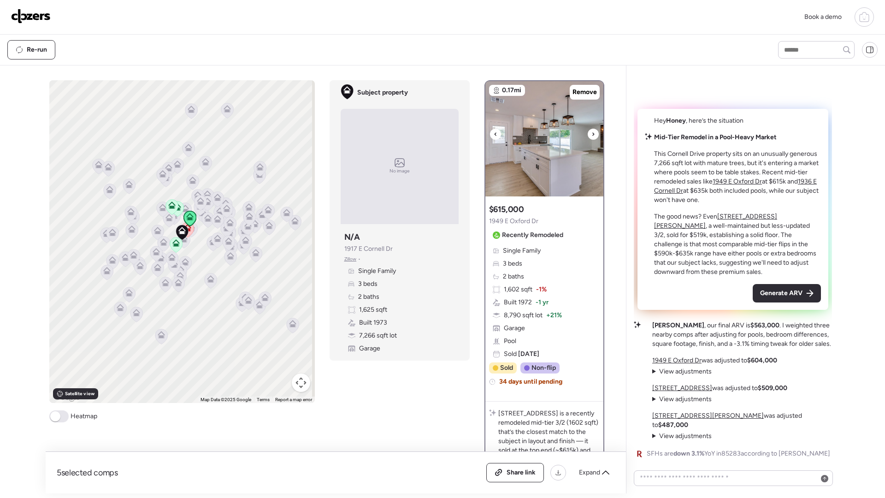
click at [592, 132] on icon at bounding box center [594, 134] width 4 height 11
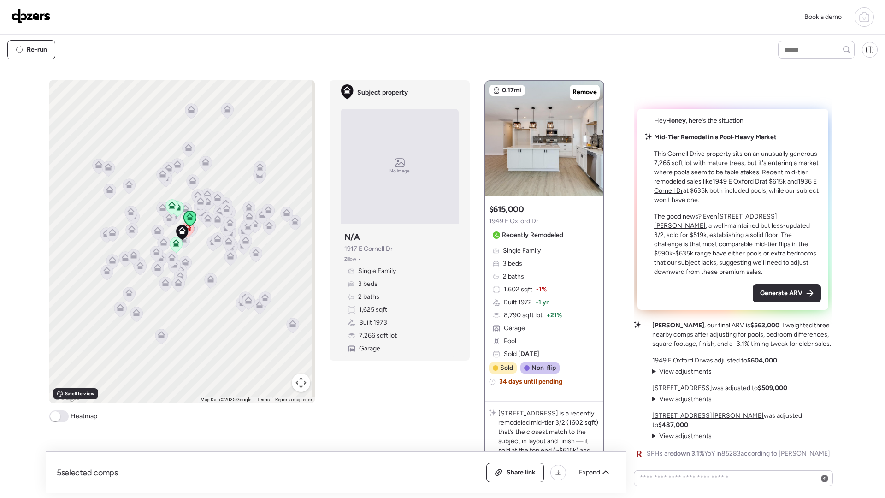
click at [676, 195] on u "1936 E Cornell Dr" at bounding box center [735, 186] width 163 height 17
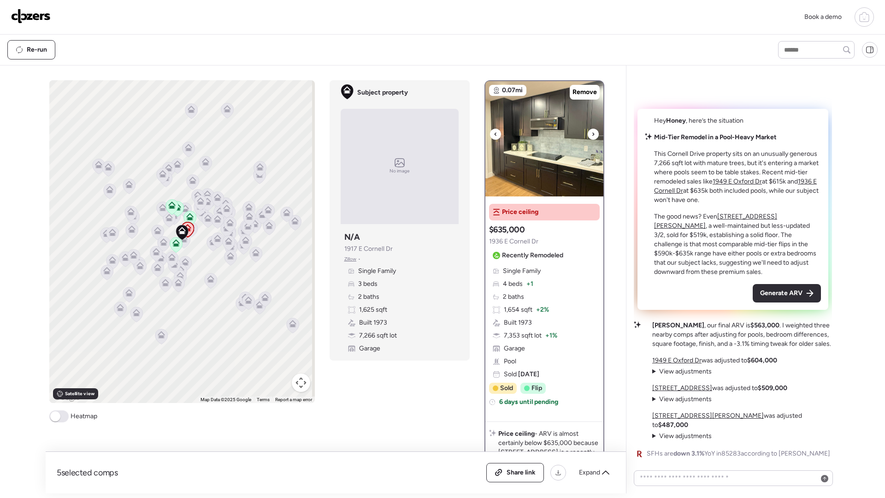
click at [588, 135] on div at bounding box center [593, 134] width 11 height 11
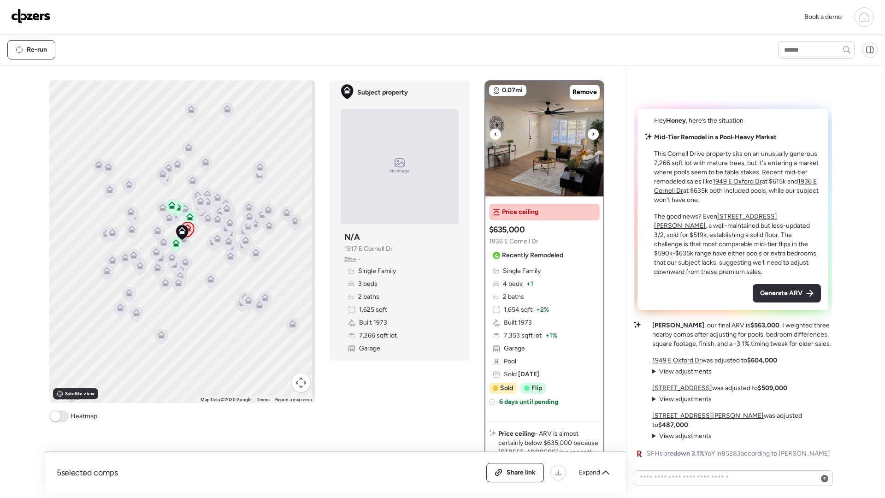
click at [588, 134] on div at bounding box center [593, 134] width 11 height 11
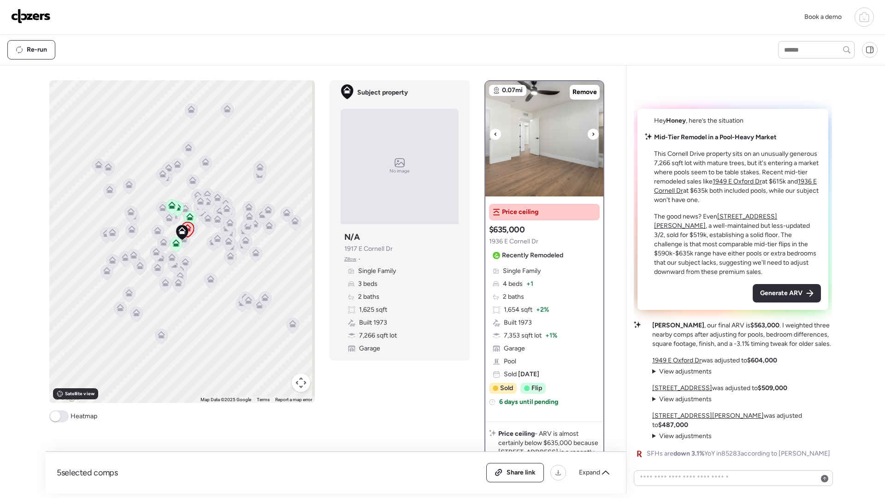
click at [588, 134] on div at bounding box center [593, 134] width 11 height 11
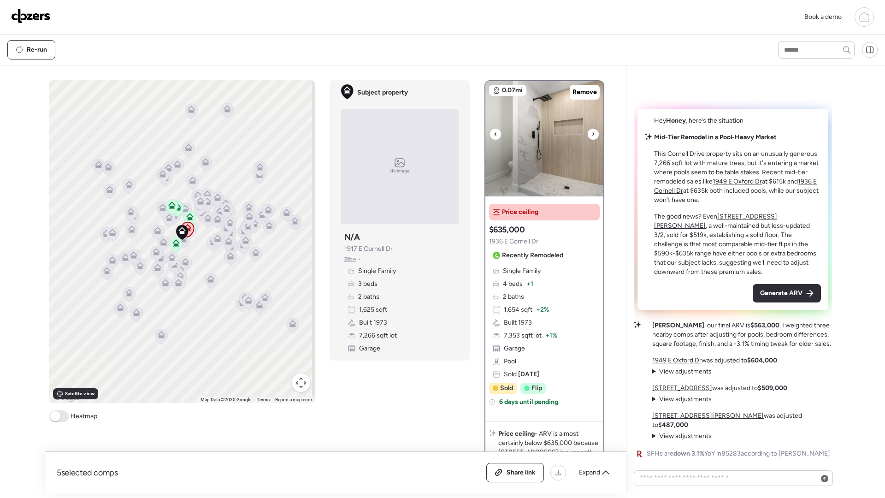
click at [592, 133] on icon at bounding box center [594, 134] width 4 height 11
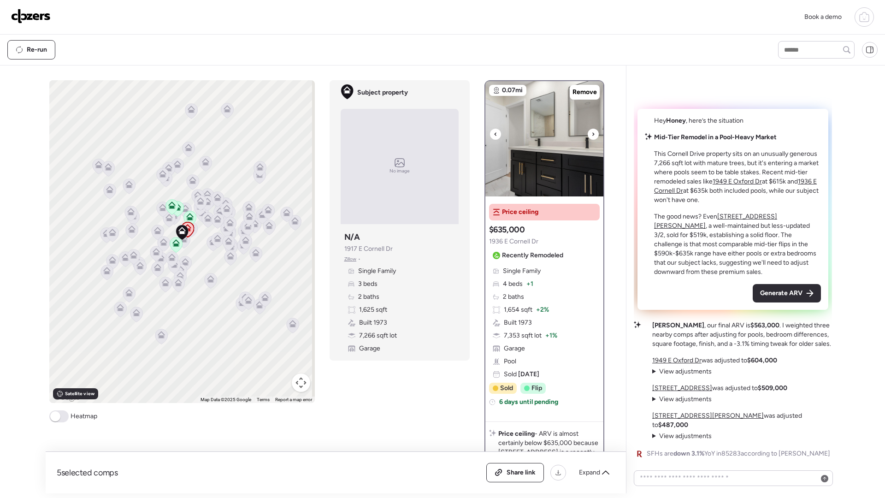
click at [592, 133] on icon at bounding box center [594, 134] width 4 height 11
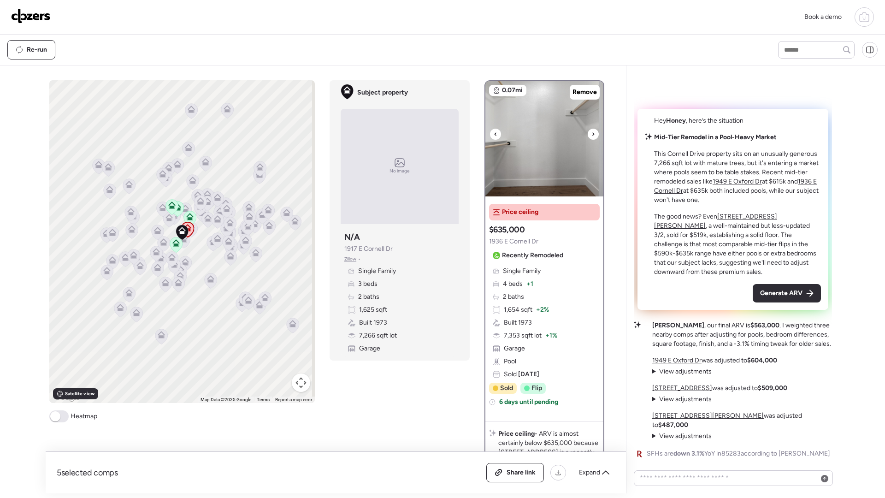
click at [592, 133] on icon at bounding box center [594, 134] width 4 height 11
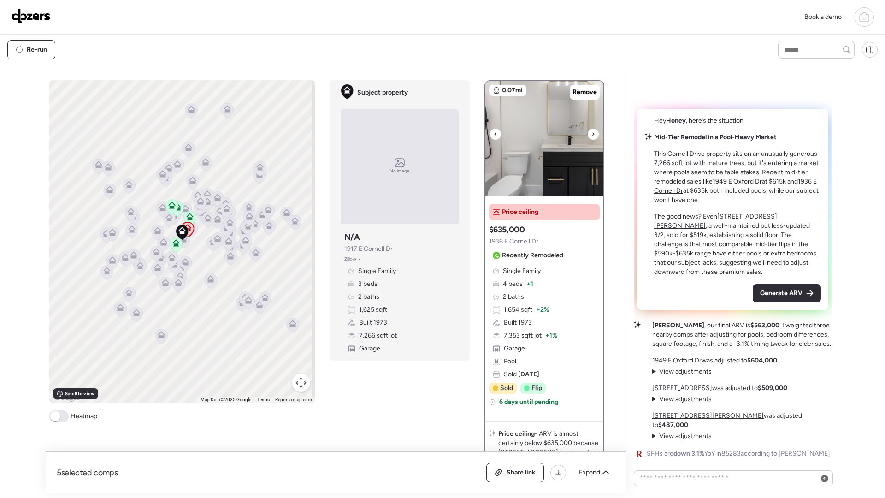
click at [592, 133] on icon at bounding box center [594, 134] width 4 height 11
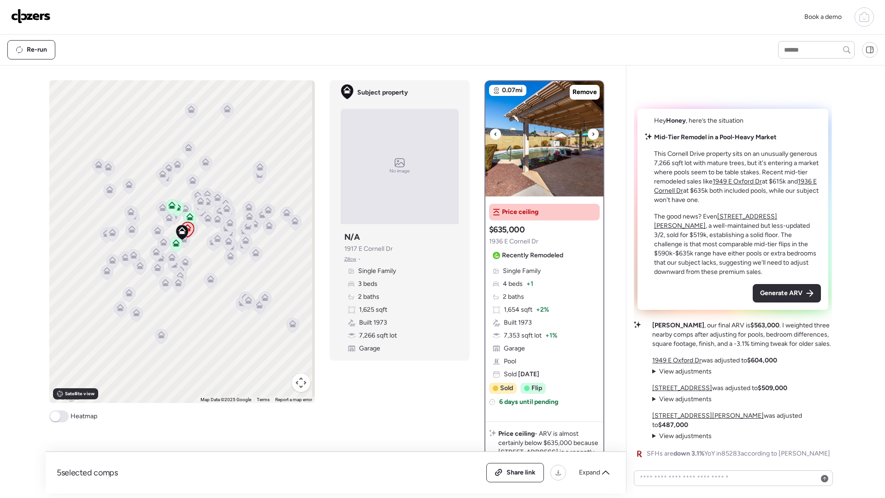
click at [592, 133] on icon at bounding box center [594, 134] width 4 height 11
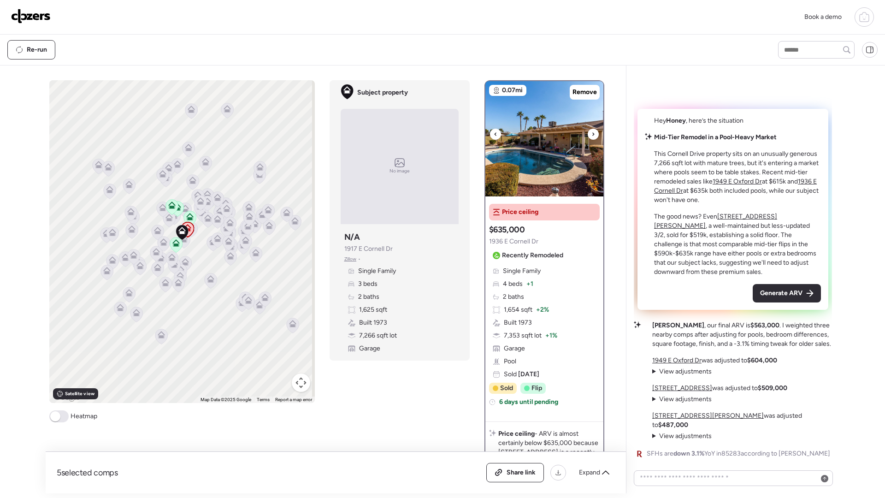
click at [592, 133] on icon at bounding box center [594, 134] width 4 height 11
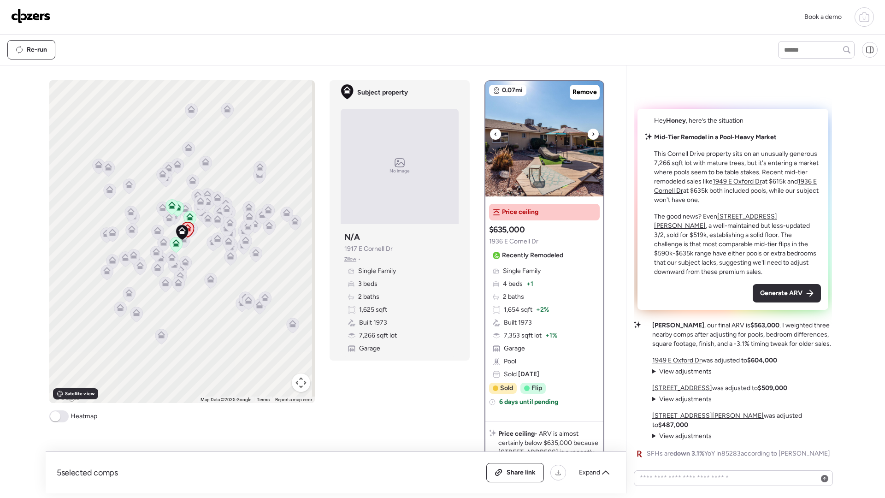
click at [592, 133] on icon at bounding box center [594, 134] width 4 height 11
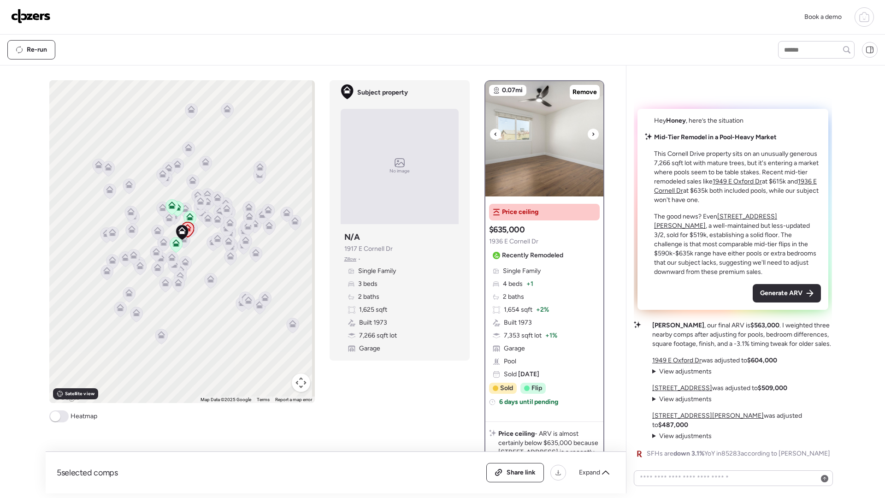
click at [592, 136] on icon at bounding box center [594, 134] width 4 height 11
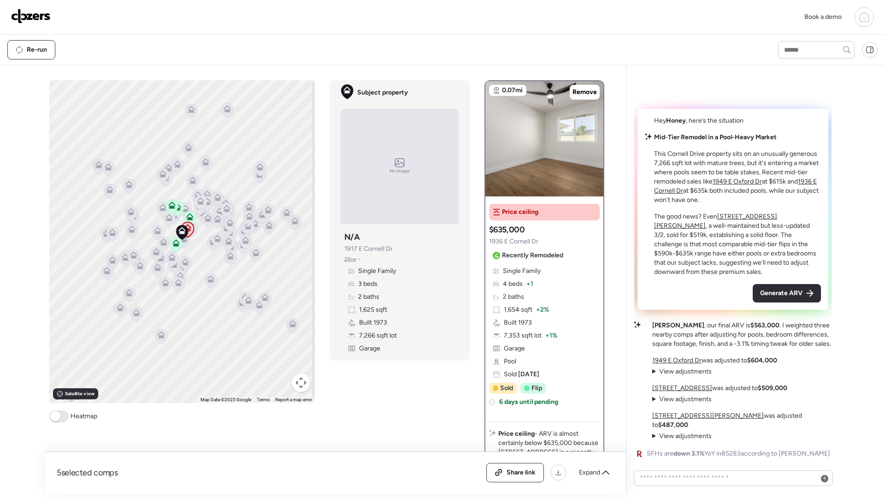
click at [695, 375] on span "View adjustments" at bounding box center [685, 371] width 53 height 8
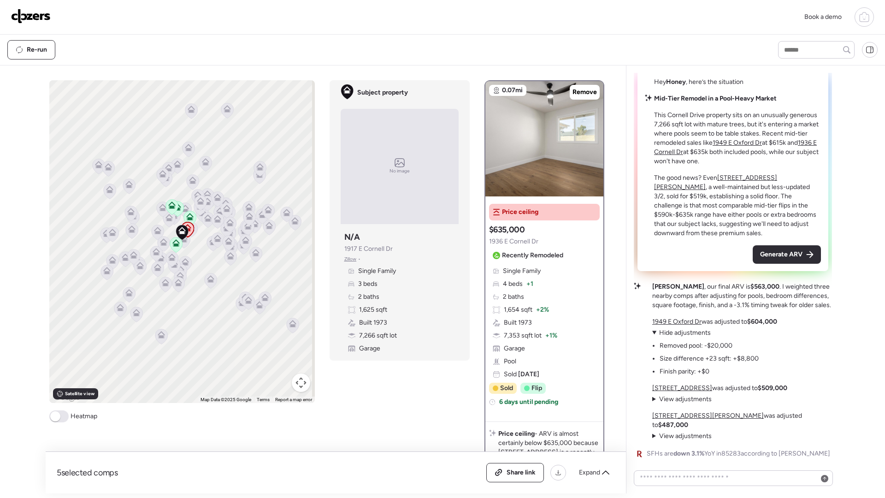
click at [687, 403] on span "View adjustments" at bounding box center [685, 399] width 53 height 8
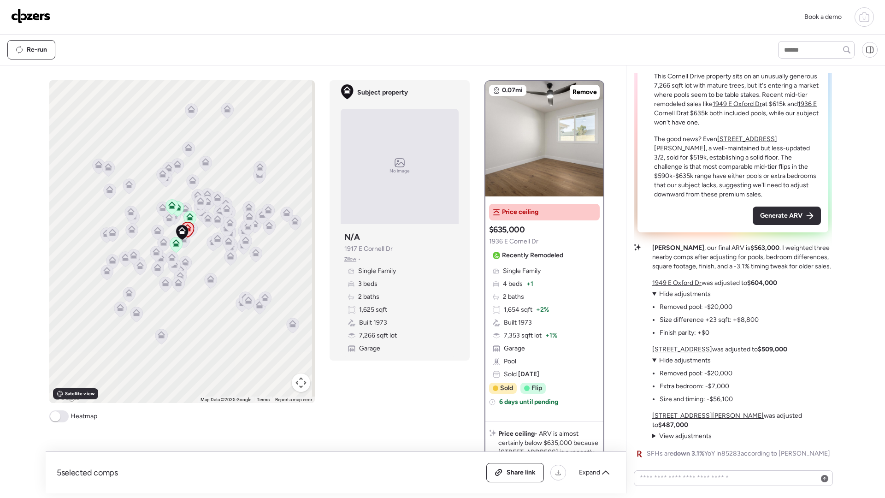
click at [688, 438] on span "View adjustments" at bounding box center [685, 436] width 53 height 8
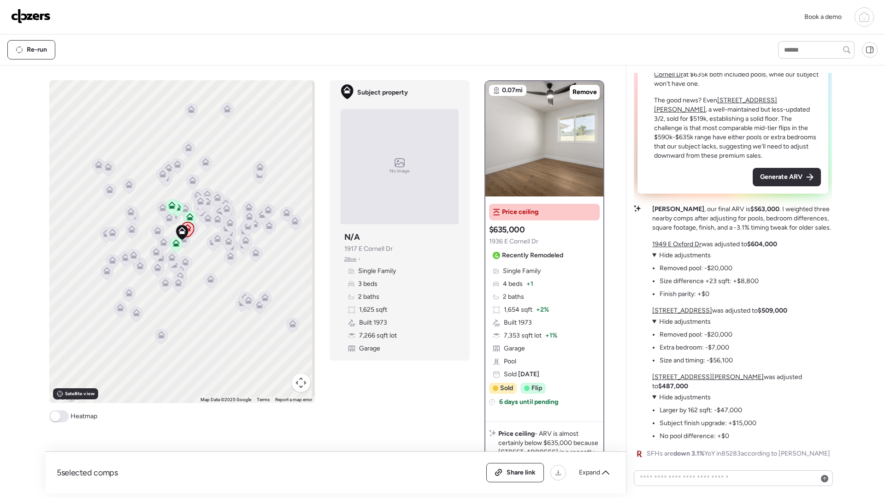
click at [645, 330] on div "Hey Honey , here’s the situation Mid-Tier Remodel in a Pool-Heavy Market This C…" at bounding box center [733, 226] width 198 height 467
click at [639, 370] on div "Hey Honey , here’s the situation Mid-Tier Remodel in a Pool-Heavy Market This C…" at bounding box center [733, 226] width 198 height 467
click at [691, 396] on span "Hide adjustments" at bounding box center [685, 397] width 52 height 8
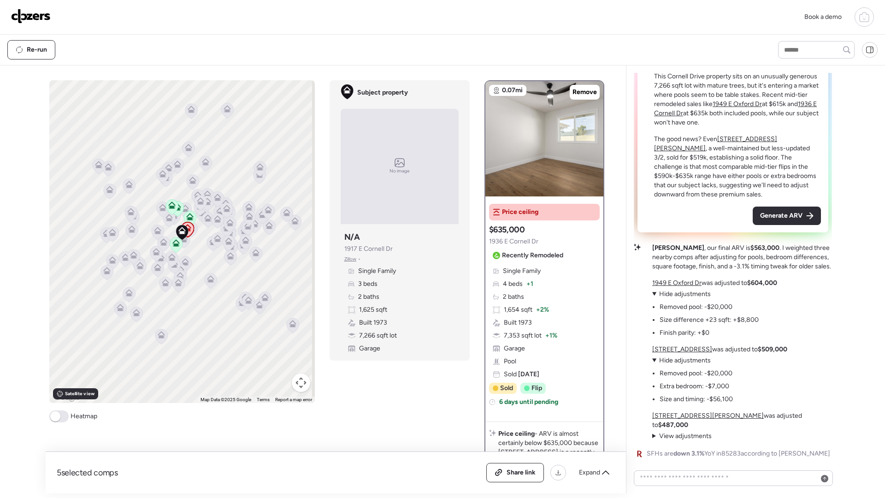
click at [687, 364] on span "Hide adjustments" at bounding box center [685, 360] width 52 height 8
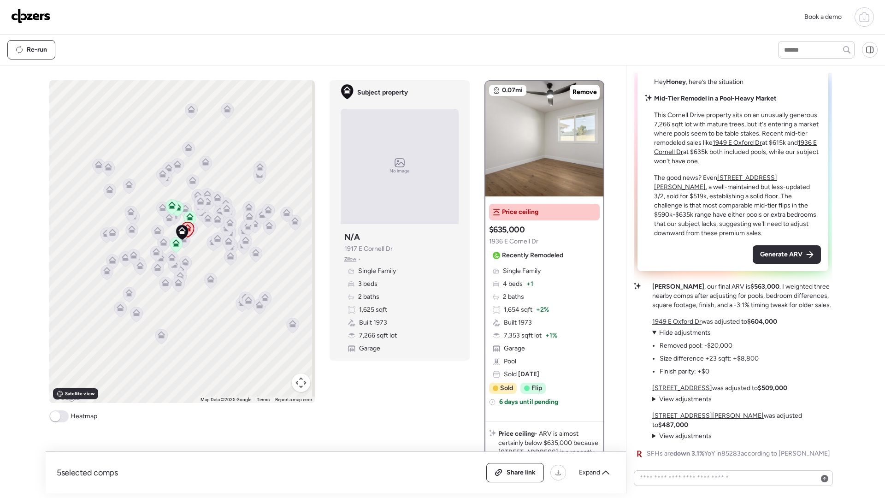
click at [672, 337] on span "Hide adjustments" at bounding box center [685, 333] width 52 height 8
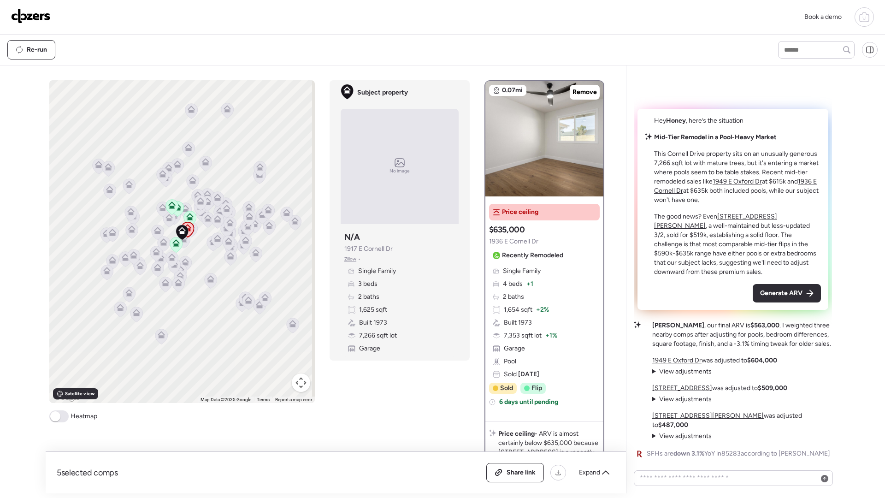
click at [676, 375] on span "View adjustments" at bounding box center [685, 371] width 53 height 8
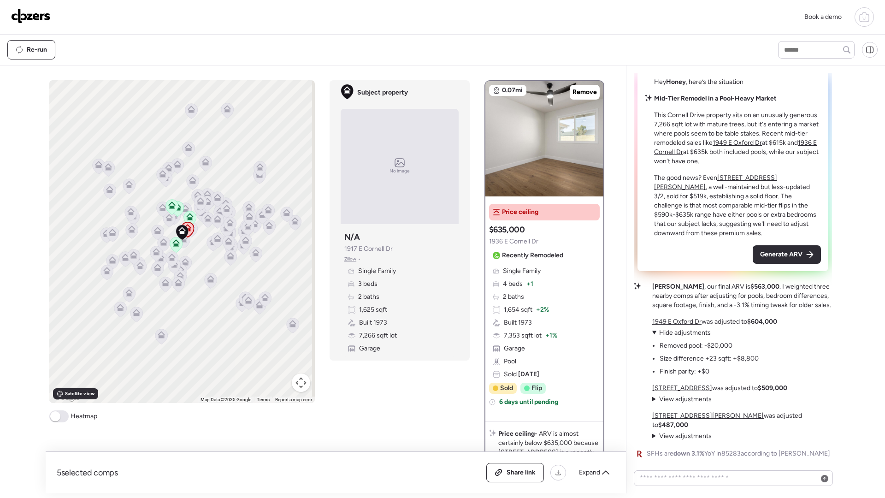
click at [688, 403] on span "View adjustments" at bounding box center [685, 399] width 53 height 8
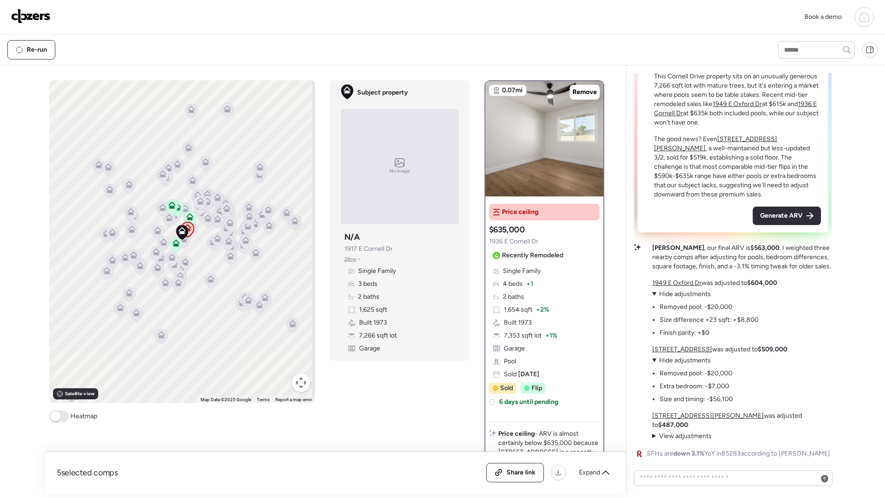
click at [697, 439] on span "View adjustments" at bounding box center [685, 436] width 53 height 8
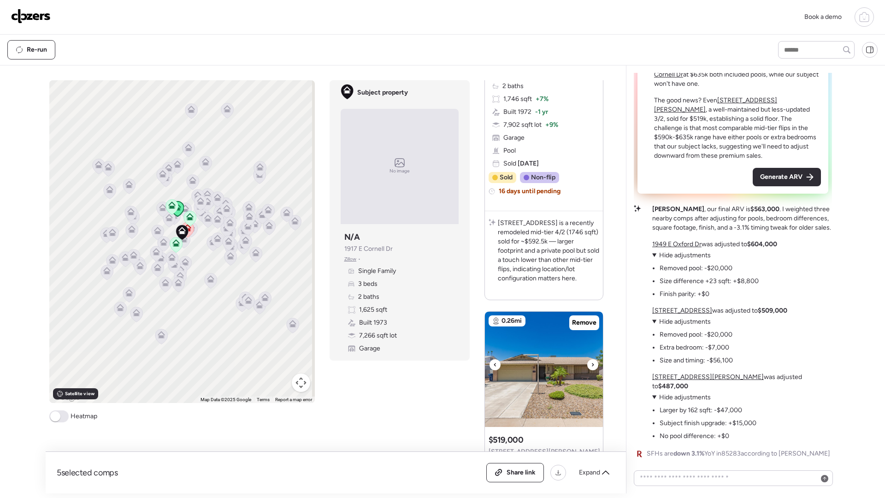
scroll to position [1551, 0]
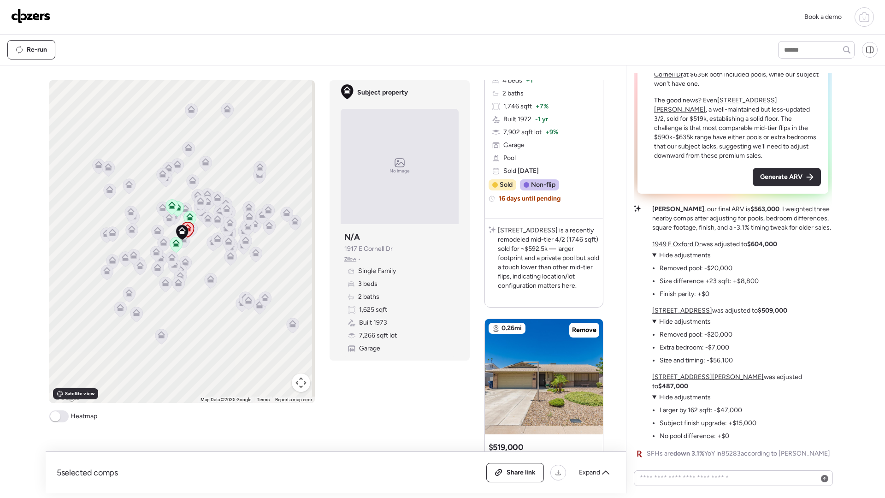
click at [655, 326] on summary "View adjustments Hide adjustments" at bounding box center [692, 321] width 81 height 9
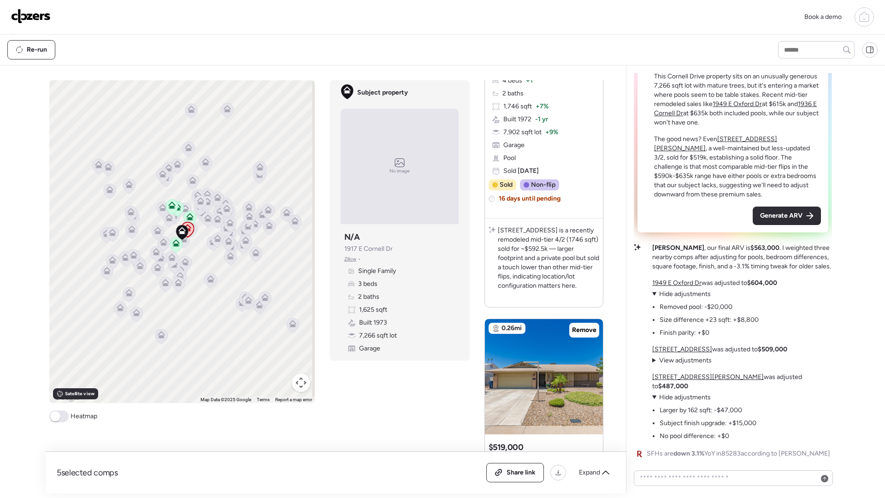
click at [654, 299] on summary "View adjustments Hide adjustments" at bounding box center [705, 294] width 107 height 9
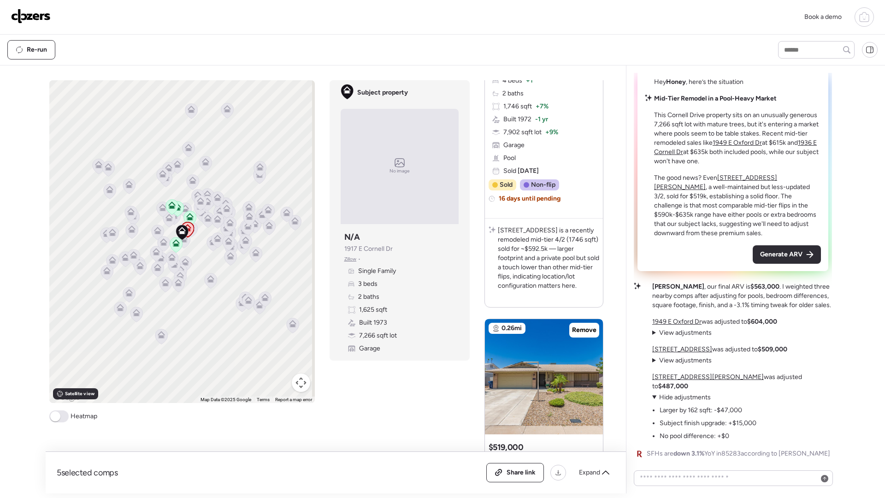
click at [657, 396] on summary "View adjustments Hide adjustments" at bounding box center [704, 397] width 104 height 9
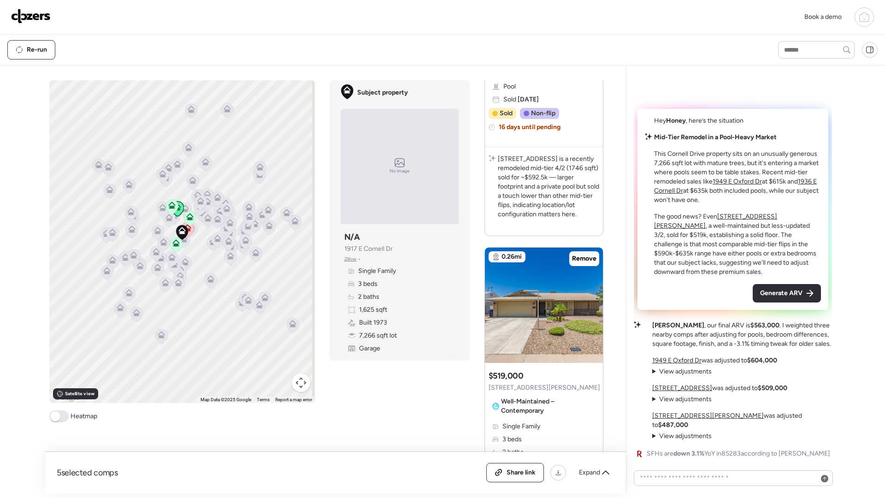
scroll to position [1606, 0]
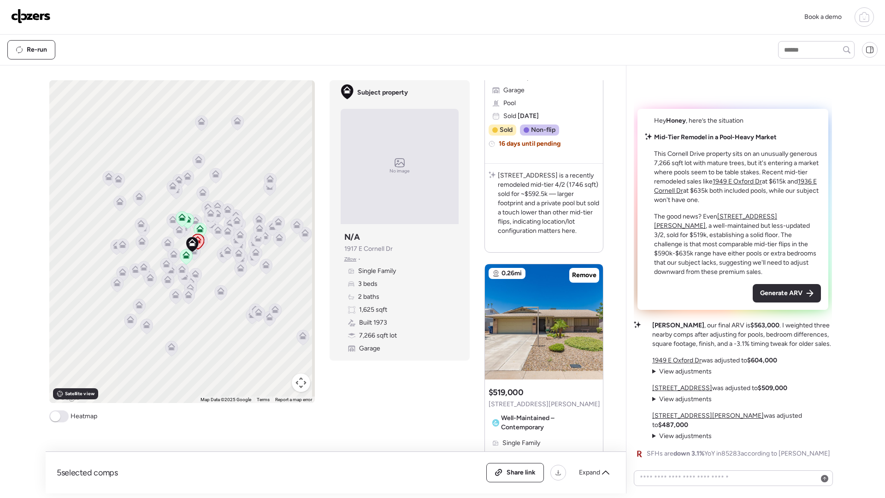
drag, startPoint x: 195, startPoint y: 261, endPoint x: 207, endPoint y: 275, distance: 18.3
click at [207, 275] on div "To activate drag with keyboard, press Alt + Enter. Once in keyboard drag state,…" at bounding box center [182, 241] width 266 height 323
click at [776, 298] on span "Generate ARV" at bounding box center [781, 293] width 42 height 9
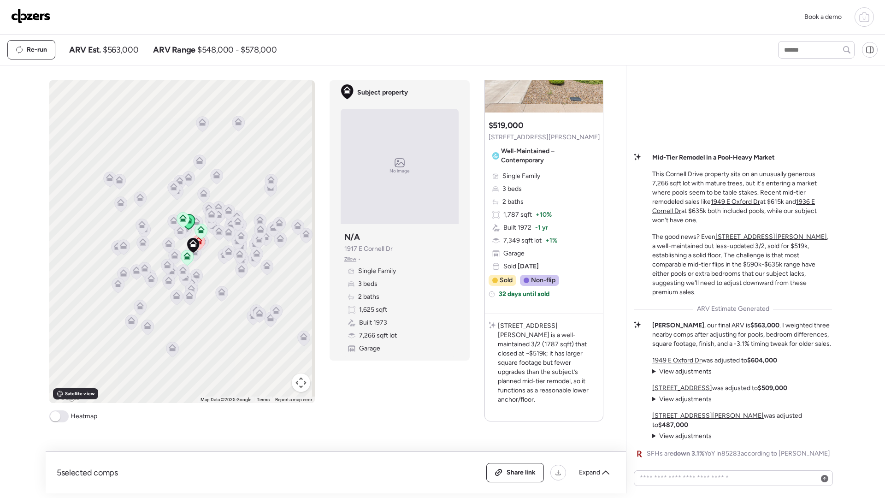
scroll to position [1870, 0]
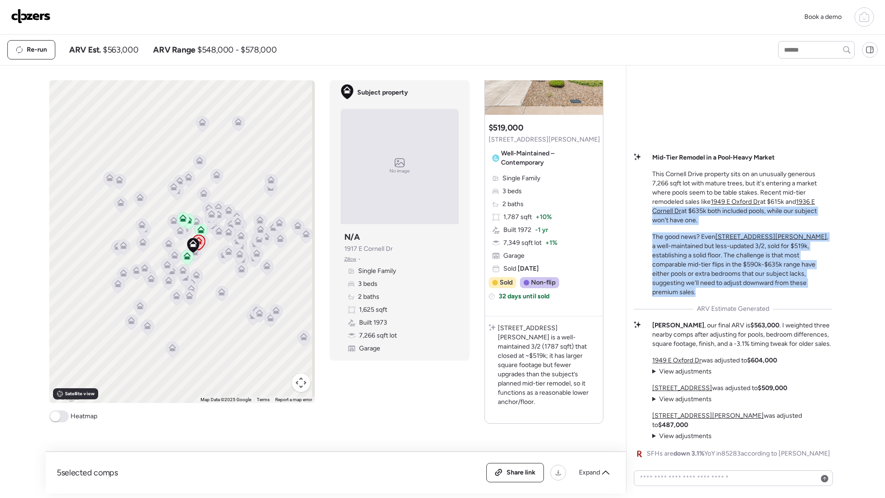
drag, startPoint x: 771, startPoint y: 302, endPoint x: 640, endPoint y: 229, distance: 149.9
click at [640, 229] on div "Mid-Tier Remodel in a Pool-Heavy Market This Cornell Drive property sits on an …" at bounding box center [733, 225] width 198 height 144
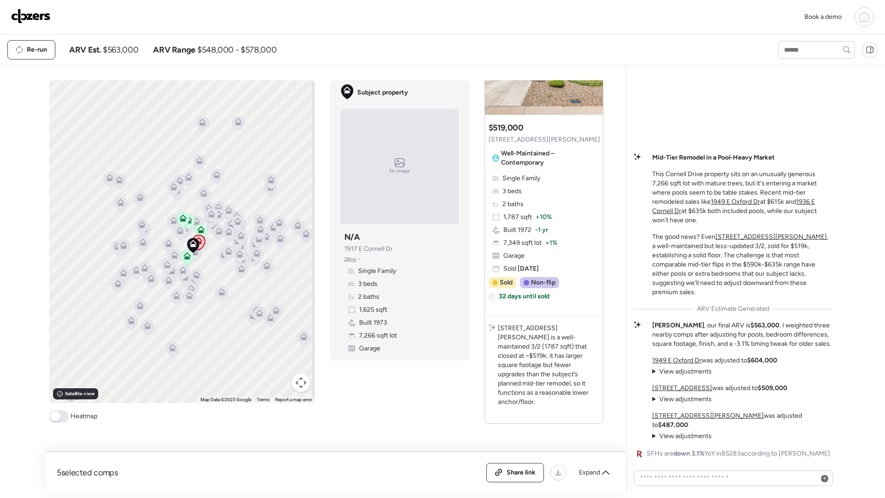
click at [651, 142] on div "Mid-Tier Remodel in a Pool-Heavy Market This Cornell Drive property sits on an …" at bounding box center [733, 266] width 198 height 386
drag, startPoint x: 650, startPoint y: 170, endPoint x: 767, endPoint y: 176, distance: 116.8
click at [767, 176] on div "Mid-Tier Remodel in a Pool-Heavy Market This Cornell Drive property sits on an …" at bounding box center [733, 266] width 198 height 386
click at [774, 154] on div "Mid-Tier Remodel in a Pool-Heavy Market This Cornell Drive property sits on an …" at bounding box center [733, 266] width 198 height 386
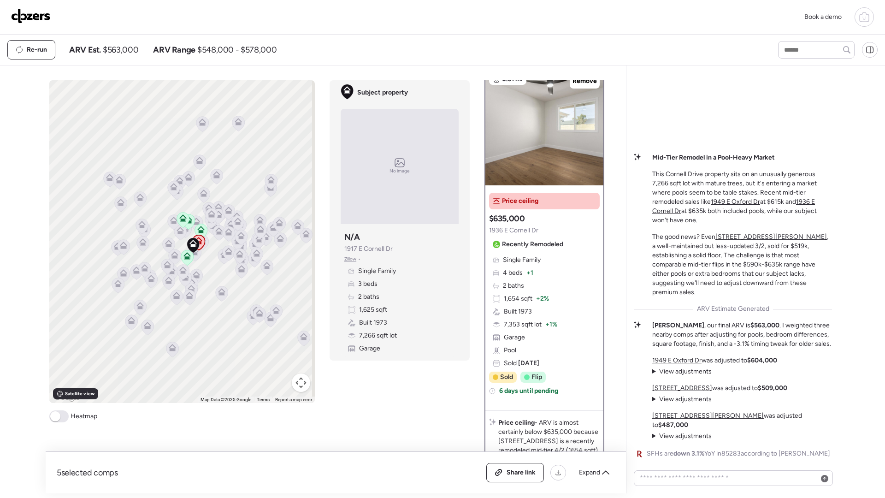
scroll to position [0, 0]
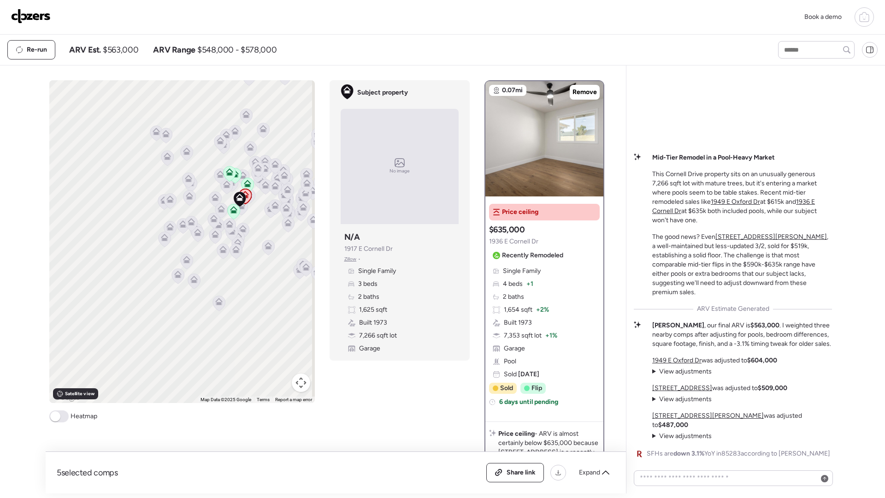
drag, startPoint x: 196, startPoint y: 289, endPoint x: 213, endPoint y: 255, distance: 38.8
click at [215, 255] on div "To activate drag with keyboard, press Alt + Enter. Once in keyboard drag state,…" at bounding box center [182, 241] width 266 height 323
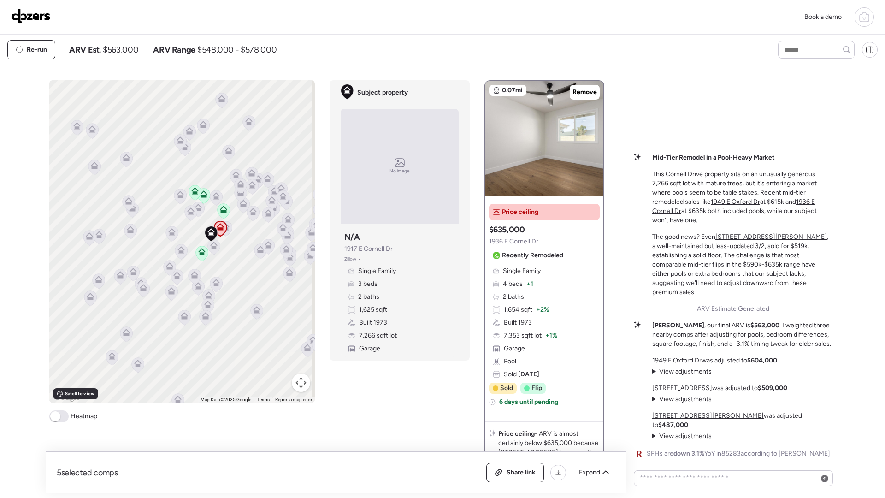
drag, startPoint x: 210, startPoint y: 208, endPoint x: 218, endPoint y: 256, distance: 48.2
click at [218, 256] on div "To activate drag with keyboard, press Alt + Enter. Once in keyboard drag state,…" at bounding box center [182, 241] width 266 height 323
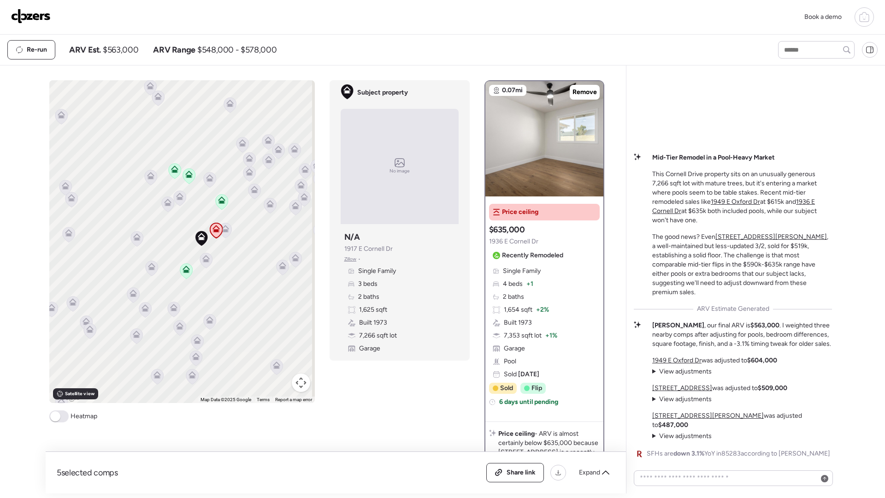
drag, startPoint x: 224, startPoint y: 244, endPoint x: 220, endPoint y: 255, distance: 11.2
click at [220, 255] on div "To activate drag with keyboard, press Alt + Enter. Once in keyboard drag state,…" at bounding box center [182, 241] width 266 height 323
click at [792, 46] on input "text" at bounding box center [816, 49] width 68 height 13
click at [800, 48] on input "text" at bounding box center [816, 49] width 68 height 13
click at [736, 97] on div "Mid-Tier Remodel in a Pool-Heavy Market This Cornell Drive property sits on an …" at bounding box center [733, 266] width 198 height 386
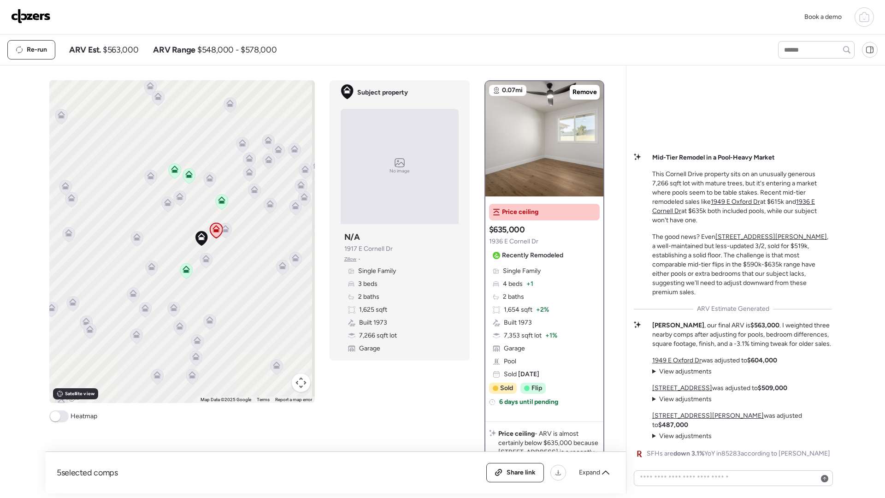
drag, startPoint x: 388, startPoint y: 47, endPoint x: 339, endPoint y: 49, distance: 48.9
click at [387, 47] on div "Re-run ARV Est. $563,000 ARV Range $548,000 - $578,000" at bounding box center [384, 49] width 754 height 19
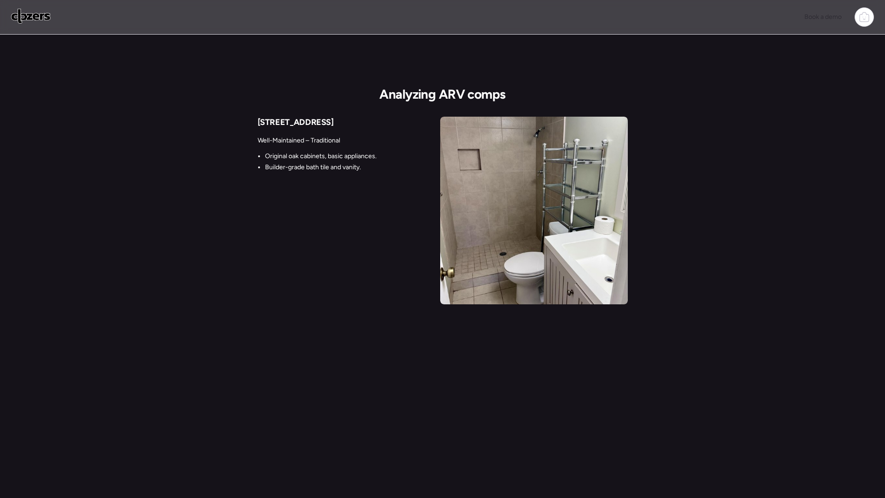
click at [127, 93] on div "Analyzing ARV comps 1432 E Purdue Ave Well-Maintained – Traditional Original oa…" at bounding box center [442, 177] width 885 height 284
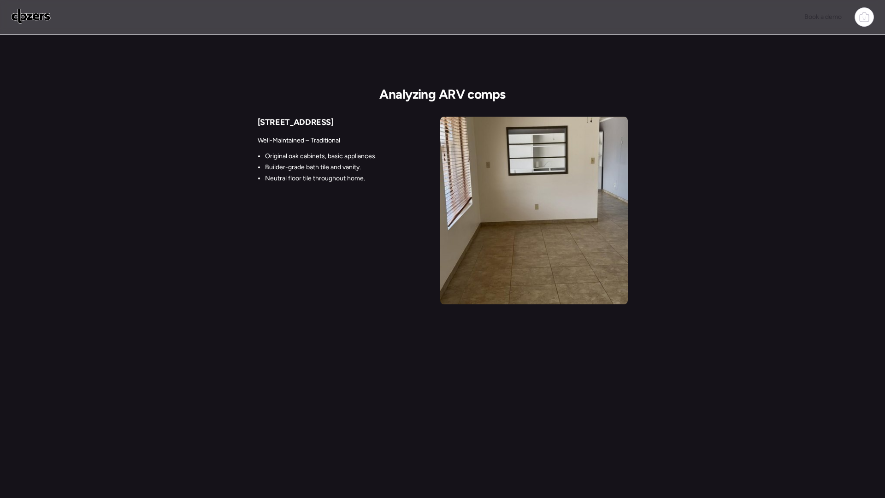
click at [135, 90] on div "Analyzing ARV comps 1432 E Purdue Ave Well-Maintained – Traditional Original oa…" at bounding box center [442, 177] width 885 height 284
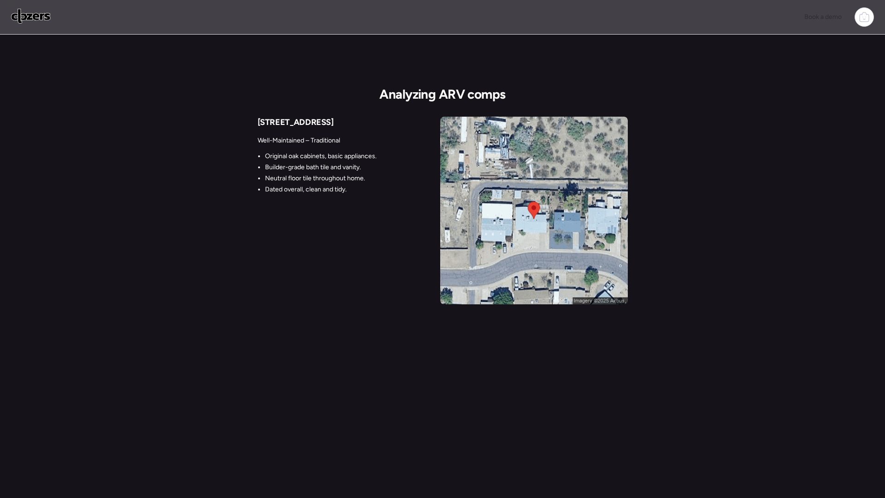
drag, startPoint x: 134, startPoint y: 90, endPoint x: 154, endPoint y: 93, distance: 19.6
click at [154, 93] on div "Analyzing ARV comps 1432 E Purdue Ave Well-Maintained – Traditional Original oa…" at bounding box center [442, 177] width 885 height 284
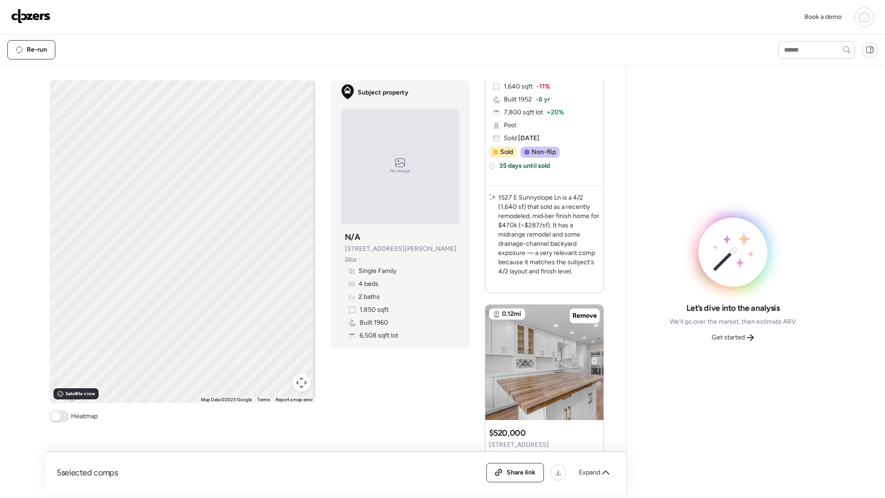
scroll to position [37, 0]
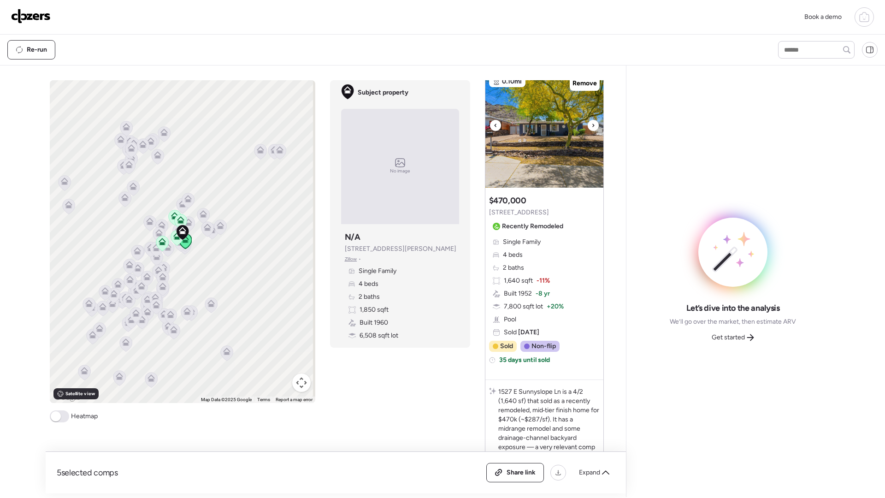
click at [556, 138] on img at bounding box center [545, 129] width 118 height 115
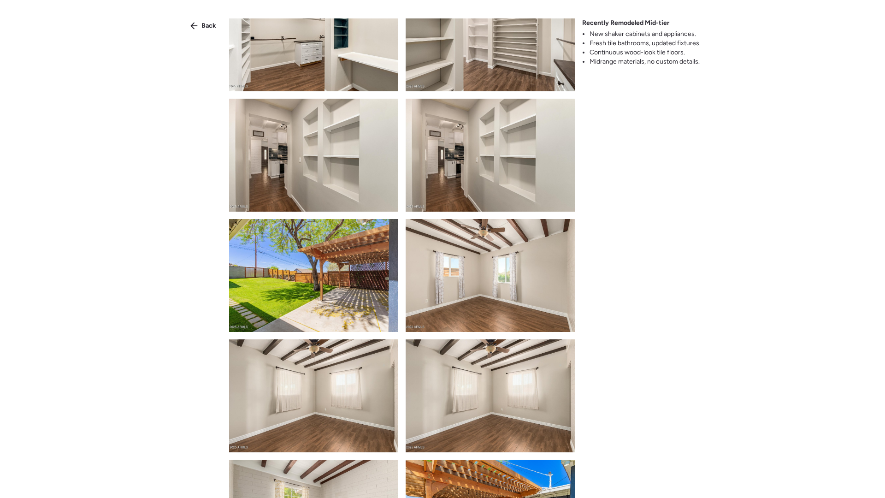
scroll to position [1428, 0]
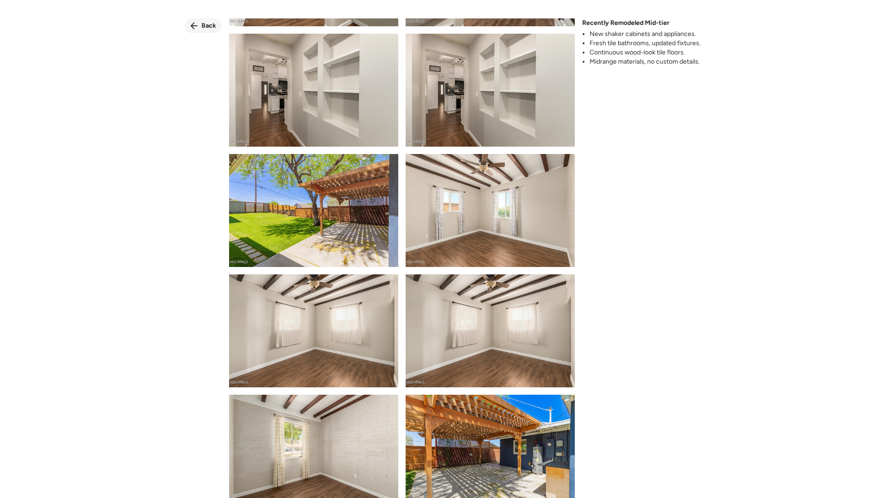
click at [202, 20] on div "Back" at bounding box center [203, 25] width 37 height 15
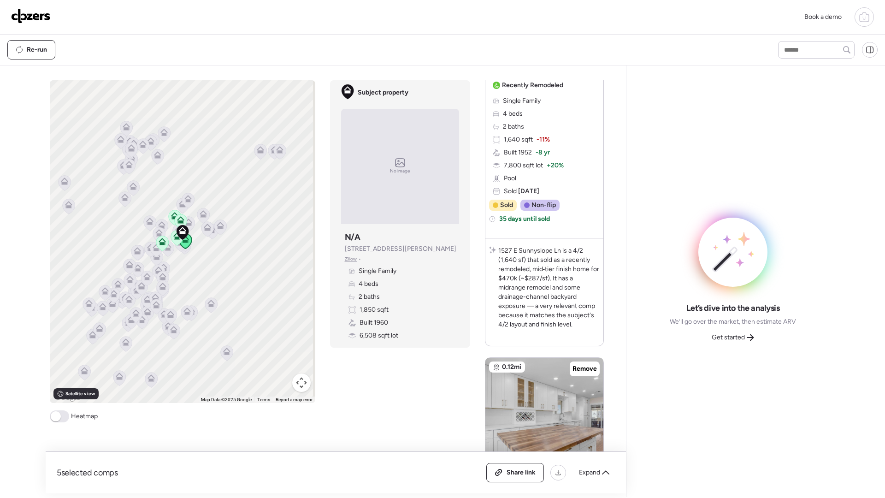
scroll to position [176, 0]
click at [725, 337] on span "Get started" at bounding box center [728, 337] width 33 height 9
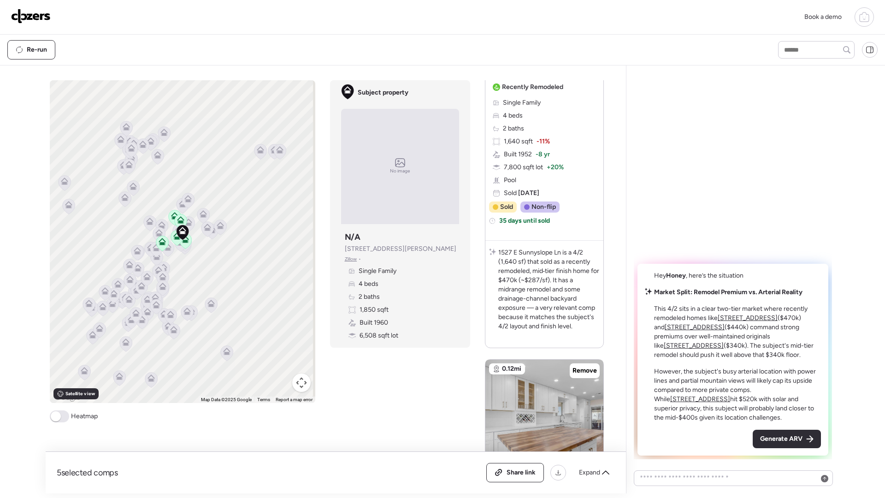
click at [647, 400] on div "Market Split: Remodel Premium vs. Arterial Reality This 4/2 sits in a clear two…" at bounding box center [733, 355] width 176 height 135
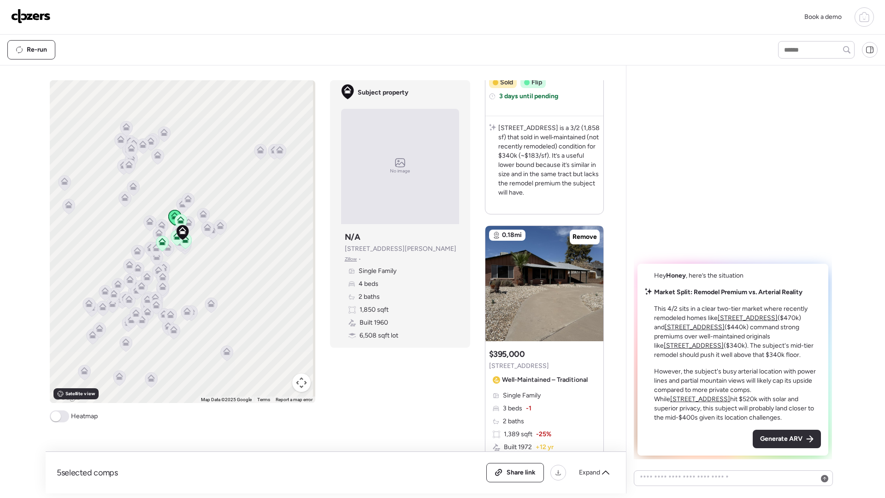
scroll to position [1541, 0]
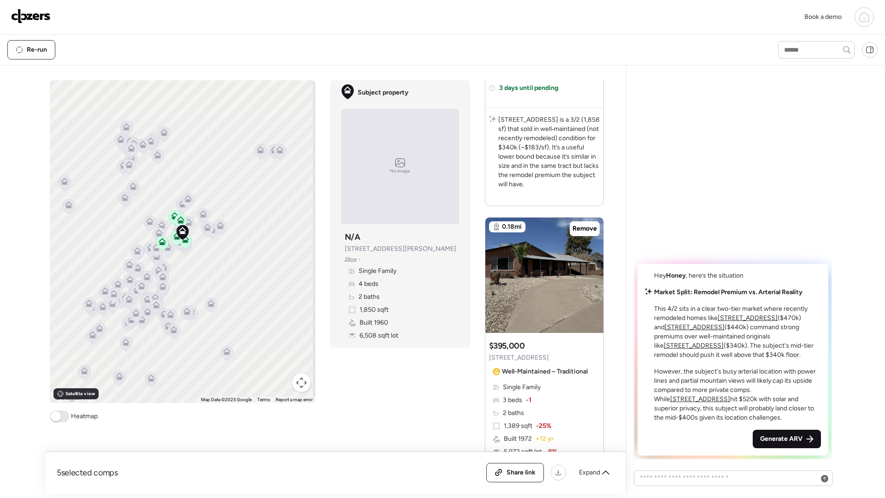
click at [776, 439] on span "Generate ARV" at bounding box center [781, 438] width 42 height 9
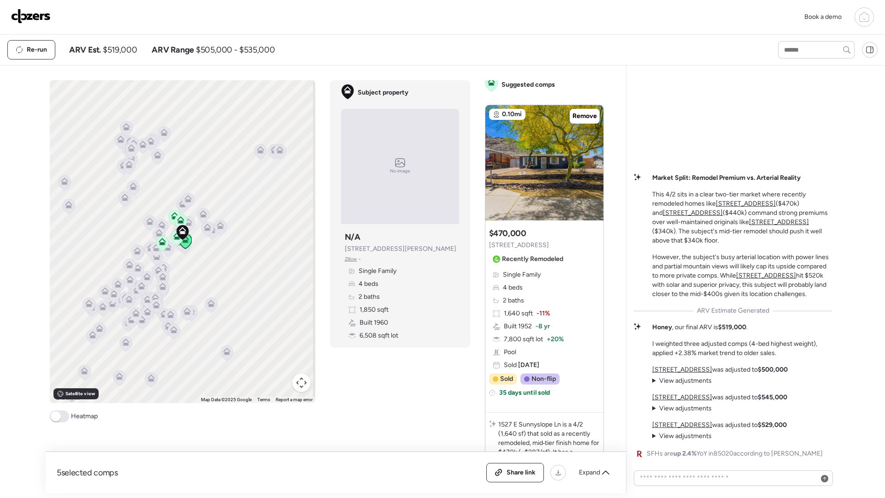
scroll to position [6, 0]
click at [659, 378] on span "View adjustments" at bounding box center [685, 381] width 53 height 8
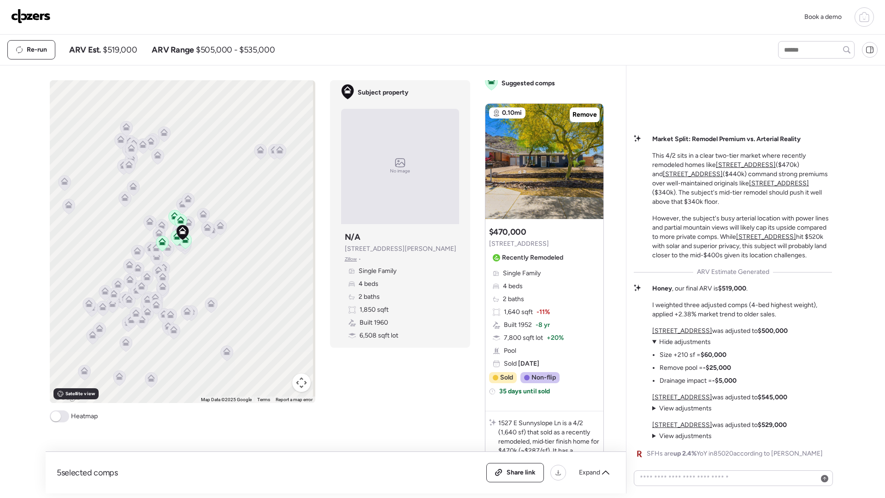
click at [672, 410] on span "View adjustments" at bounding box center [685, 408] width 53 height 8
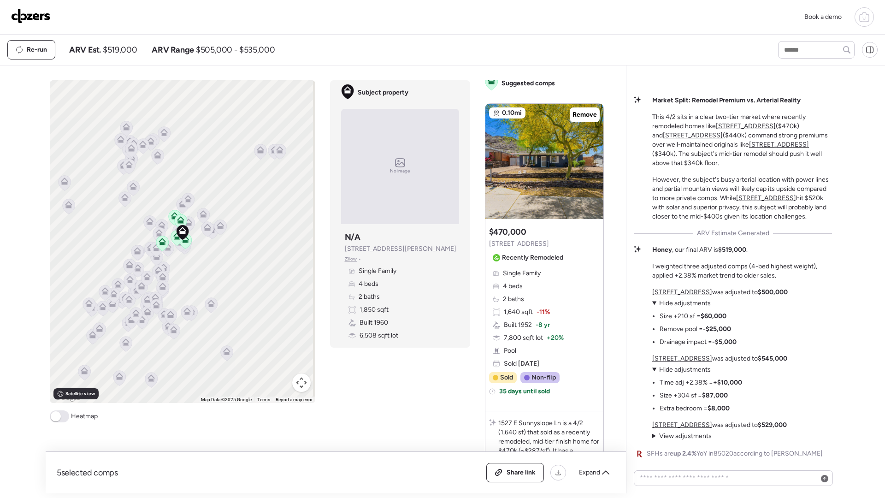
click at [684, 437] on span "View adjustments" at bounding box center [685, 436] width 53 height 8
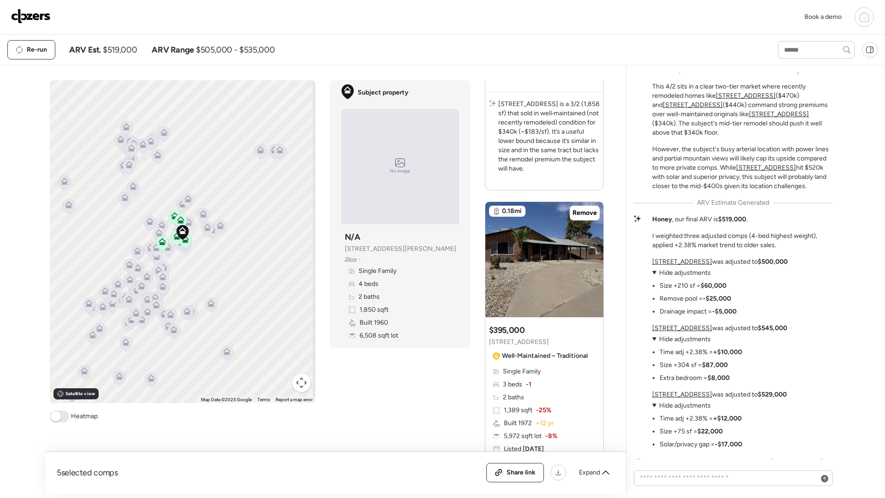
scroll to position [0, 0]
